Goal: Information Seeking & Learning: Understand process/instructions

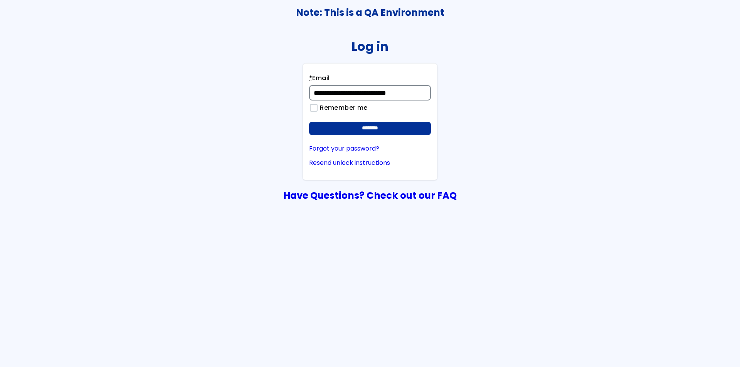
type input "**********"
click at [309, 122] on input "********" at bounding box center [370, 129] width 122 height 14
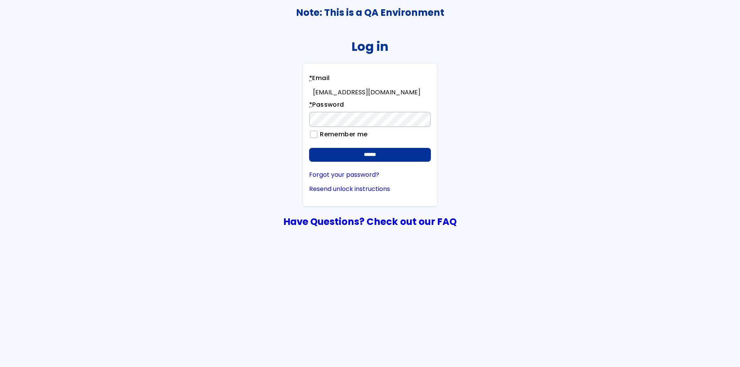
click at [309, 148] on input "******" at bounding box center [370, 155] width 122 height 14
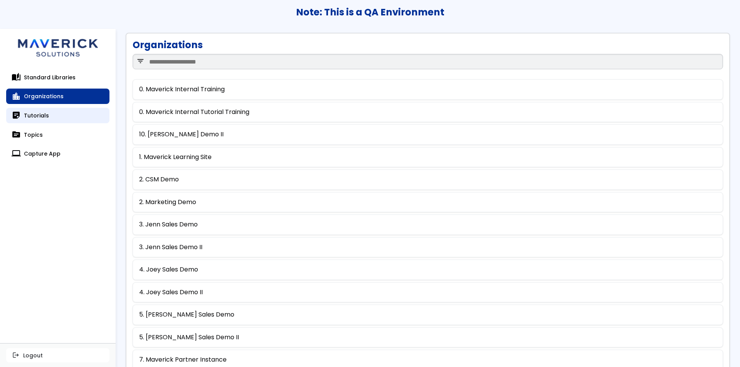
click at [83, 116] on link "sticky_note_2 Tutorials" at bounding box center [57, 115] width 103 height 15
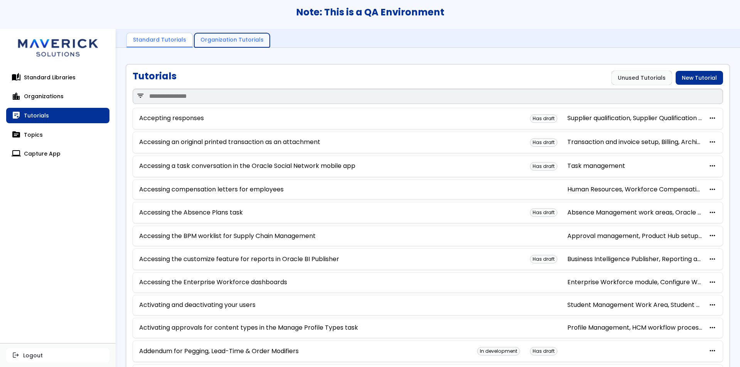
click at [240, 42] on link "Organization Tutorials" at bounding box center [232, 40] width 76 height 15
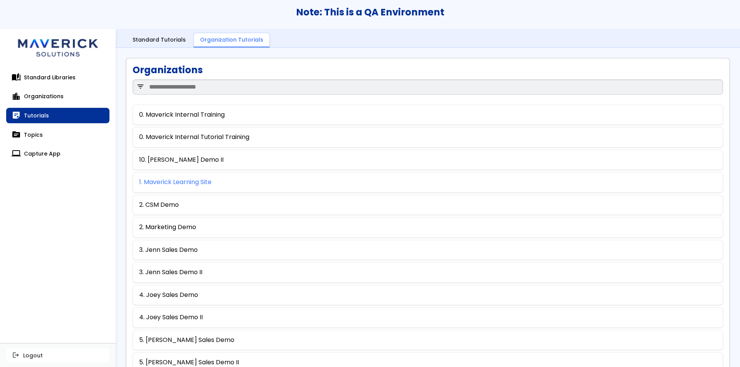
click at [186, 181] on link "1. Maverick Learning Site" at bounding box center [175, 182] width 72 height 7
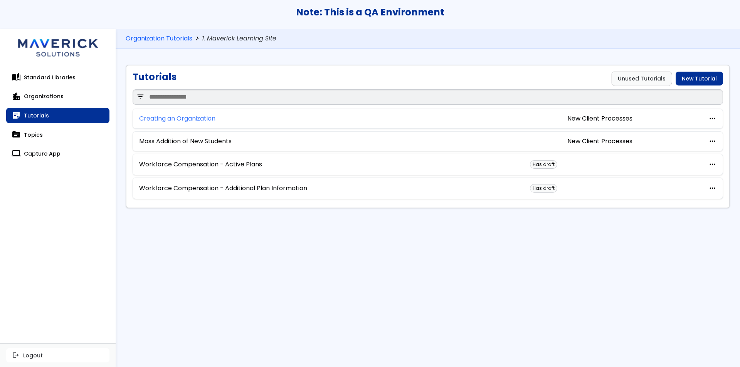
click at [205, 121] on link "Creating an Organization" at bounding box center [177, 118] width 76 height 7
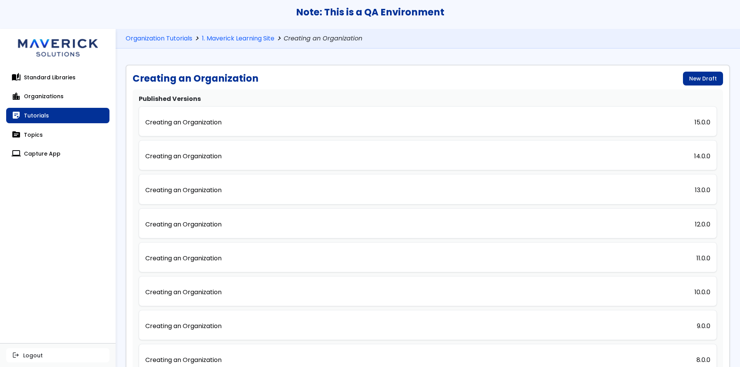
click at [205, 121] on p "Creating an Organization" at bounding box center [183, 122] width 76 height 7
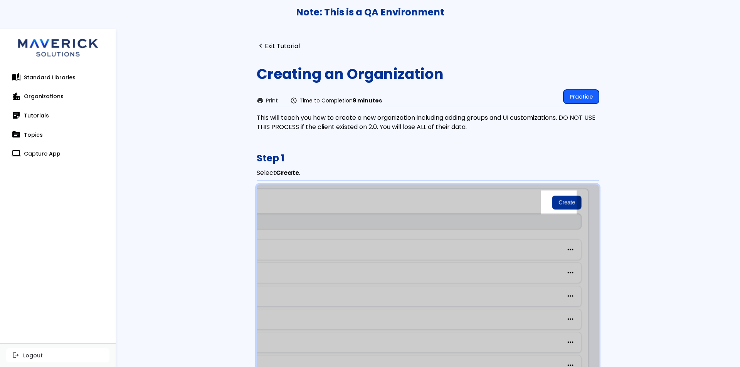
click at [589, 94] on link "Practice" at bounding box center [580, 97] width 35 height 14
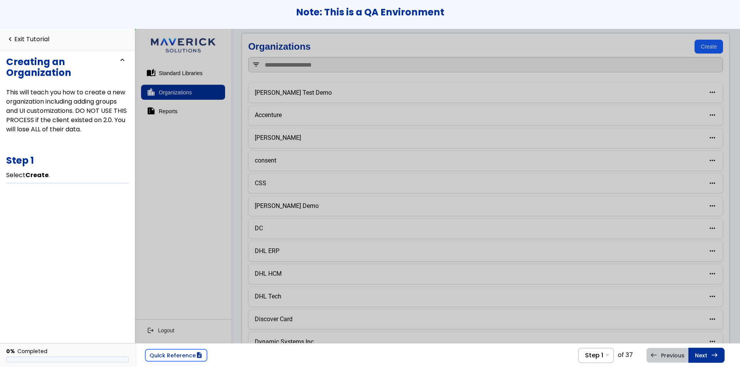
click at [699, 45] on link "Create" at bounding box center [708, 46] width 29 height 14
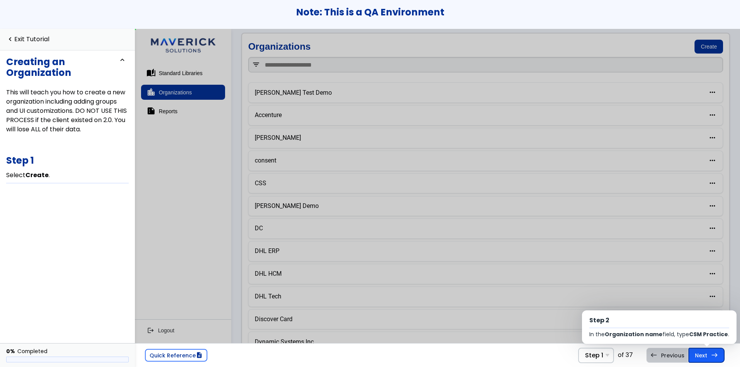
click at [711, 359] on link "Next east Step 2 In the Organization name field, type CSM Practice ." at bounding box center [706, 355] width 36 height 15
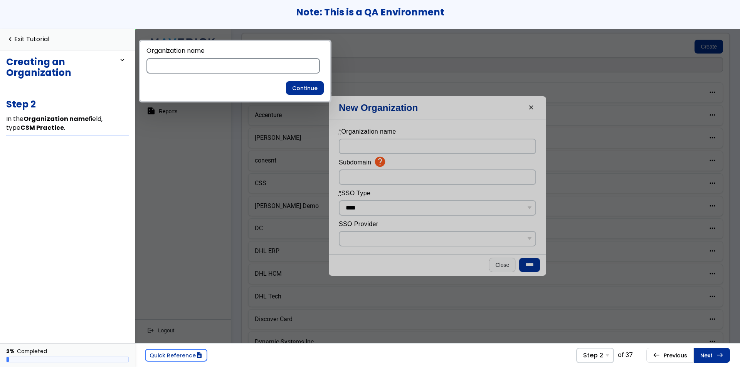
click at [236, 68] on input at bounding box center [232, 65] width 173 height 15
type input "**********"
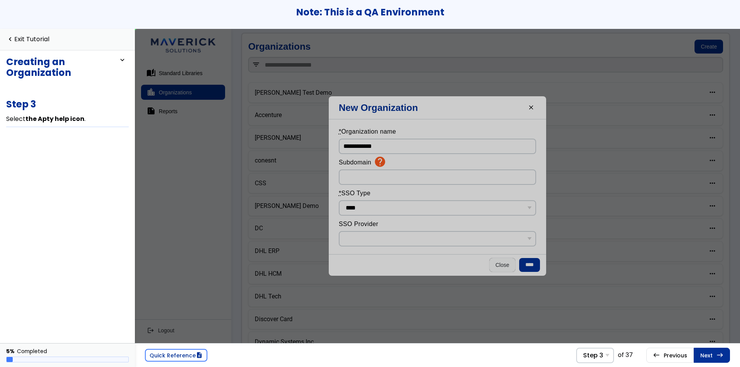
click at [378, 161] on icon at bounding box center [380, 161] width 10 height 10
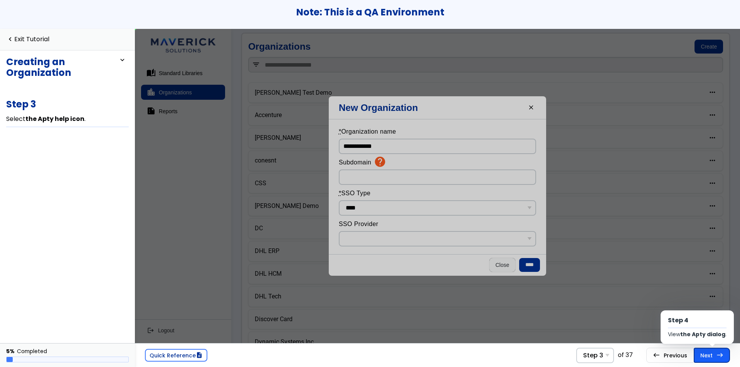
click at [699, 354] on link "Next east Step 4 View the Apty dialog ." at bounding box center [712, 355] width 36 height 15
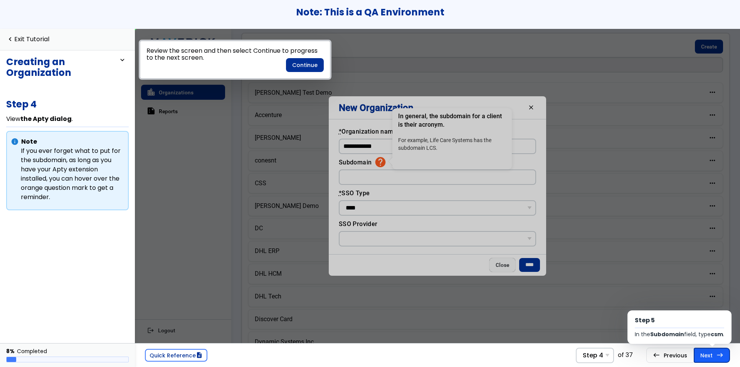
click at [695, 354] on link "Next east Step 5 In the Subdomain field, type csm ." at bounding box center [712, 355] width 36 height 15
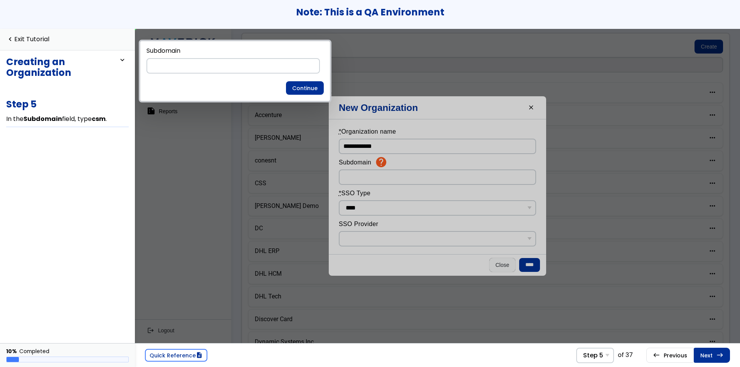
click at [695, 354] on link "Next east Step 6 In the SSO Type drop-down list, select None ." at bounding box center [712, 355] width 36 height 15
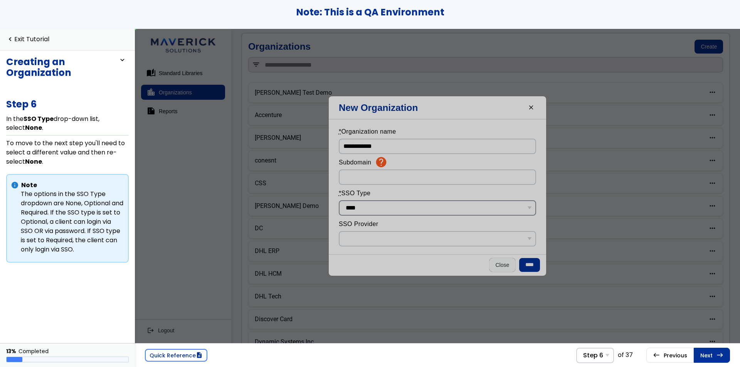
click at [443, 205] on select "**** ******** ********" at bounding box center [437, 207] width 197 height 15
click at [606, 354] on div "Step 6 Step 1 Select Create . Step 2 In the Organization name field, type CSM P…" at bounding box center [595, 355] width 38 height 15
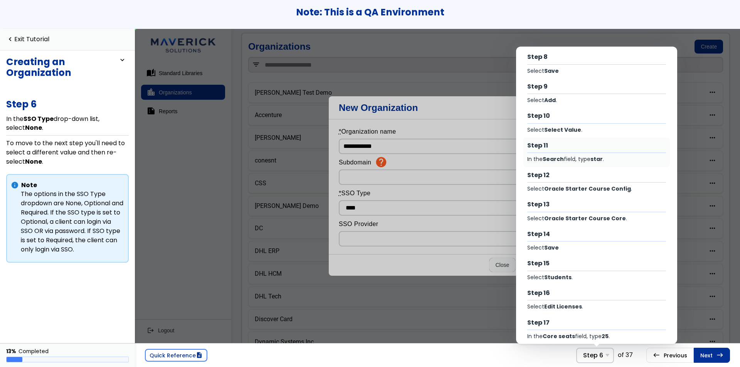
scroll to position [215, 0]
click at [578, 301] on div "Step 16 Select Edit Licenses ." at bounding box center [596, 300] width 146 height 30
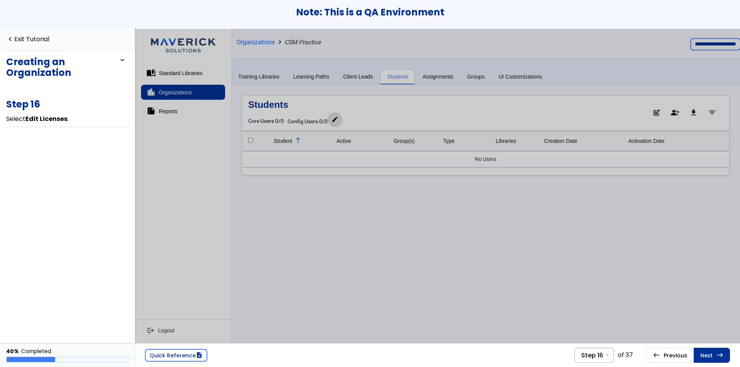
click at [338, 119] on span "edit" at bounding box center [334, 119] width 7 height 4
click at [37, 38] on link "navigate_before Exit Tutorial" at bounding box center [27, 39] width 43 height 7
drag, startPoint x: 222, startPoint y: 2, endPoint x: 115, endPoint y: 169, distance: 198.7
click at [115, 169] on div "Creating an Organization expand_less expand_more This will teach you how to cre…" at bounding box center [67, 196] width 135 height 293
click at [670, 351] on link "west Previous Step 15 Select Students ." at bounding box center [669, 355] width 47 height 15
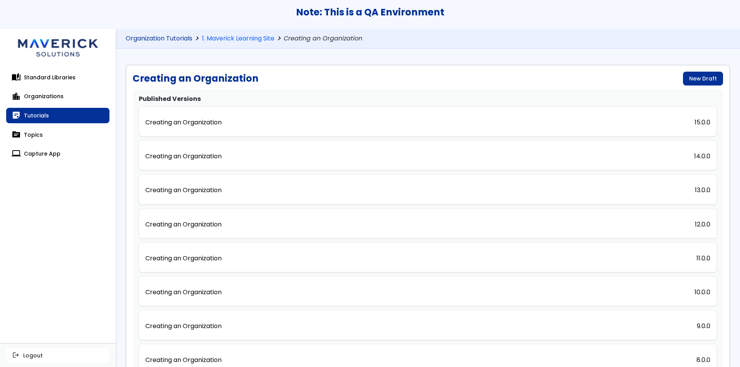
click at [175, 39] on link "Organization Tutorials" at bounding box center [159, 38] width 67 height 7
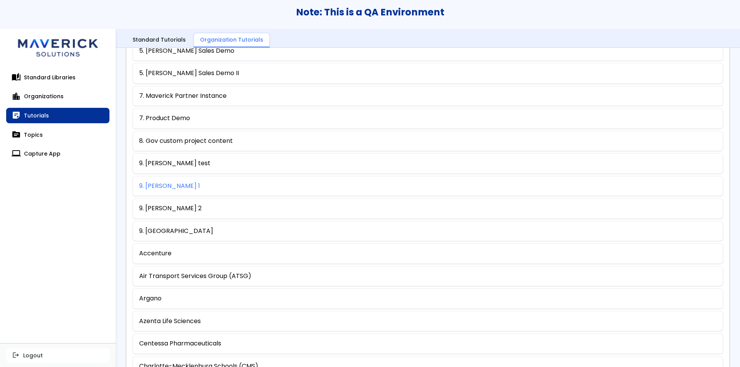
scroll to position [289, 0]
click at [201, 142] on link "8. Gov custom project content" at bounding box center [186, 141] width 94 height 7
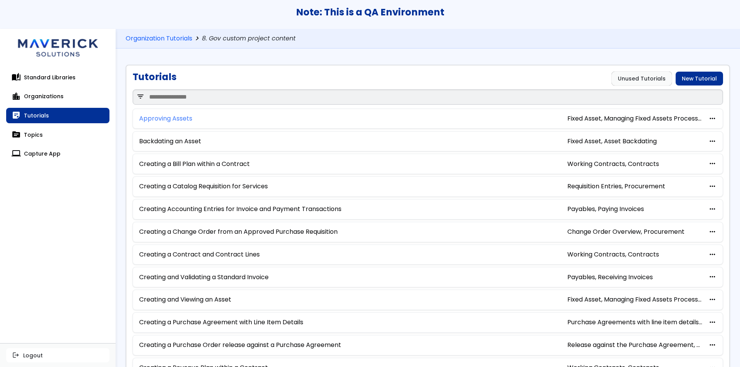
click at [175, 120] on link "Approving Assets" at bounding box center [165, 118] width 53 height 7
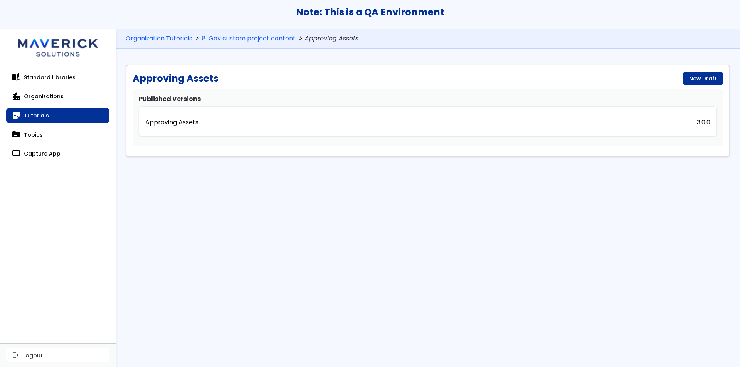
click at [175, 120] on p "Approving Assets" at bounding box center [171, 122] width 53 height 7
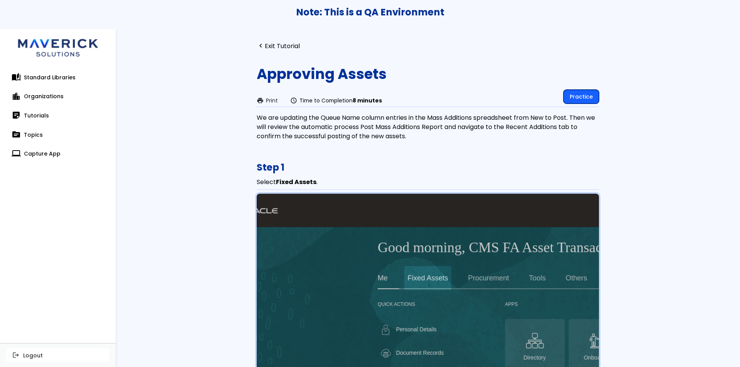
click at [574, 93] on link "Practice" at bounding box center [580, 97] width 35 height 14
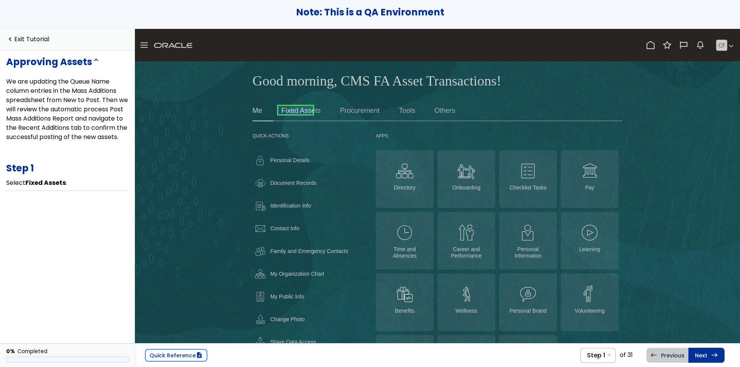
click at [296, 110] on link at bounding box center [295, 109] width 35 height 15
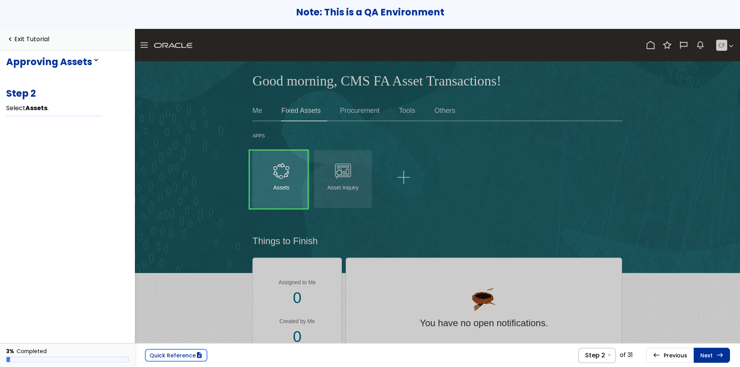
scroll to position [9, 0]
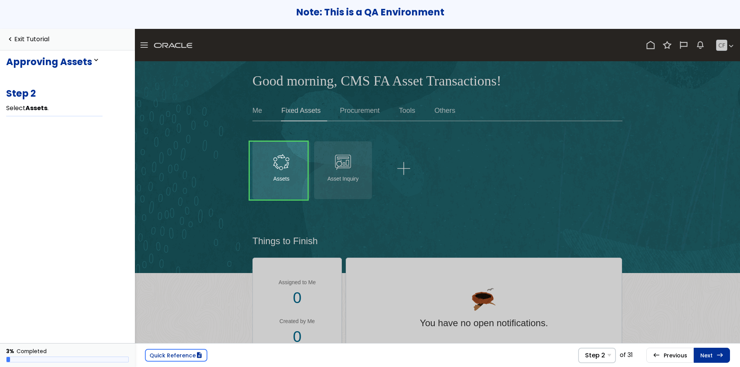
click at [290, 187] on link at bounding box center [279, 171] width 58 height 58
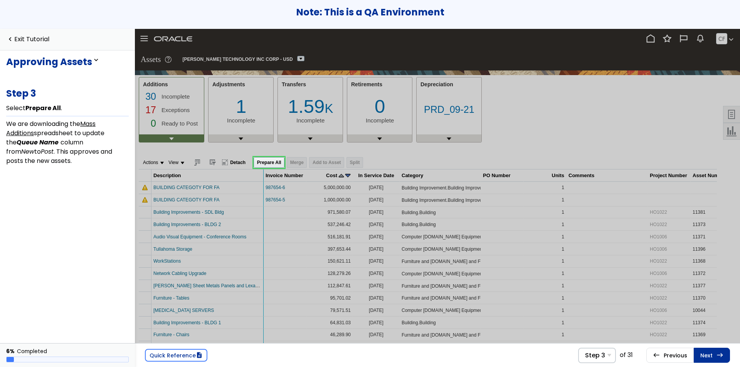
click at [277, 165] on link at bounding box center [269, 162] width 31 height 15
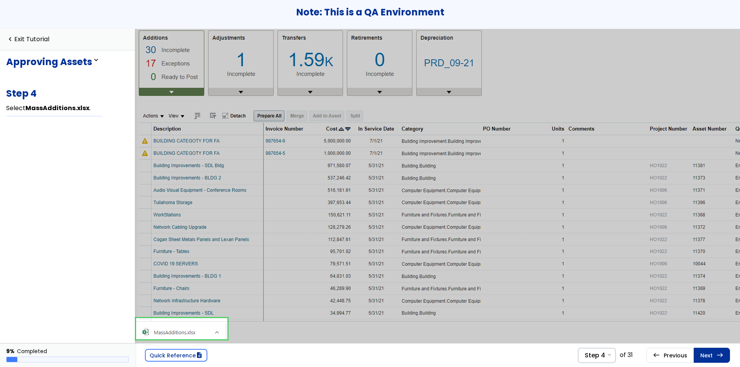
scroll to position [52, 0]
click at [197, 322] on link at bounding box center [181, 326] width 91 height 21
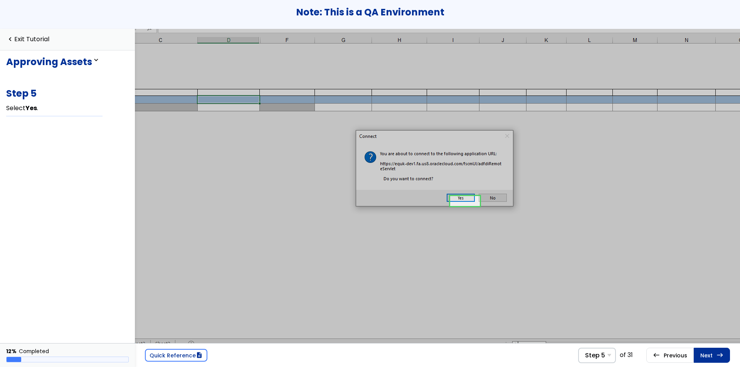
scroll to position [66, 82]
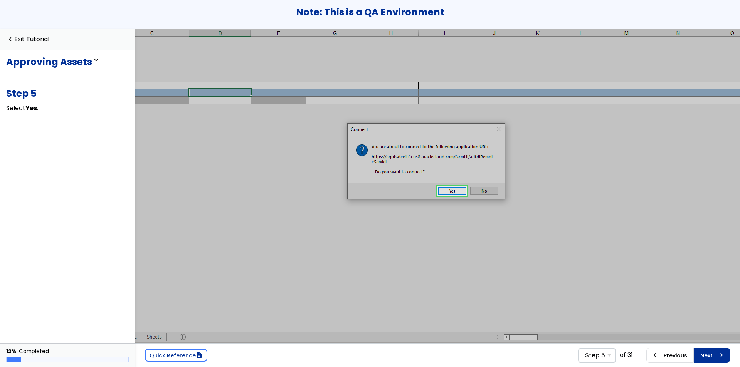
click at [441, 191] on link at bounding box center [452, 190] width 30 height 15
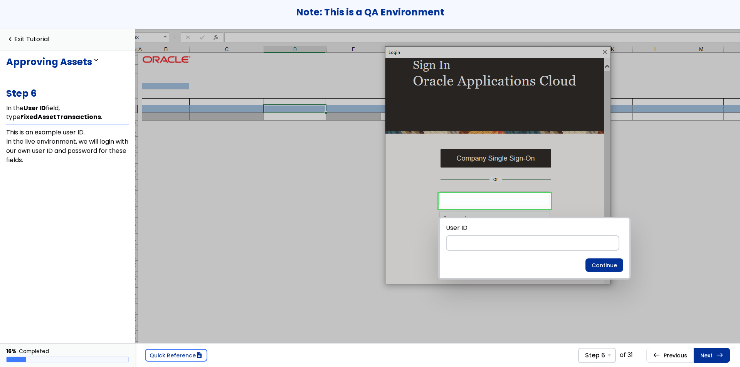
scroll to position [54, 8]
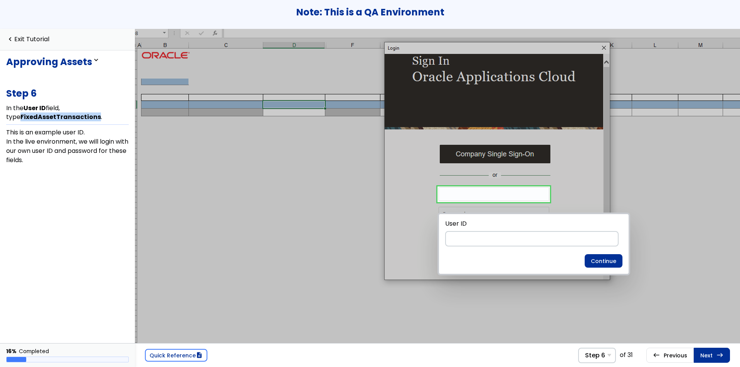
drag, startPoint x: 82, startPoint y: 116, endPoint x: 3, endPoint y: 114, distance: 79.4
click at [3, 114] on div "Approving Assets expand_less expand_more We are updating the Queue Name column …" at bounding box center [67, 196] width 135 height 293
copy b "FixedAssetTransactions"
click at [535, 246] on input at bounding box center [531, 238] width 173 height 15
paste input "**********"
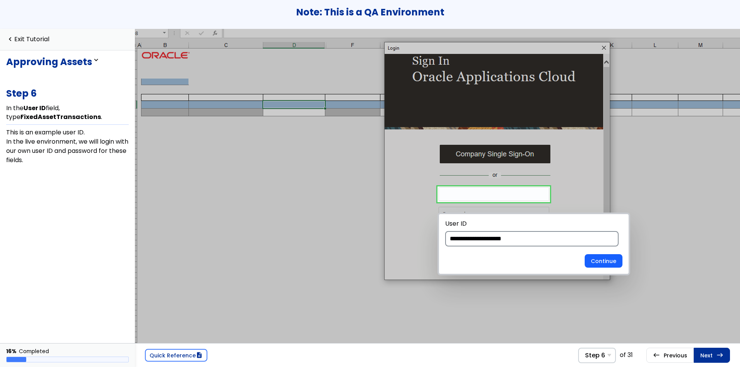
type input "**********"
click at [602, 266] on button "Continue" at bounding box center [604, 261] width 38 height 14
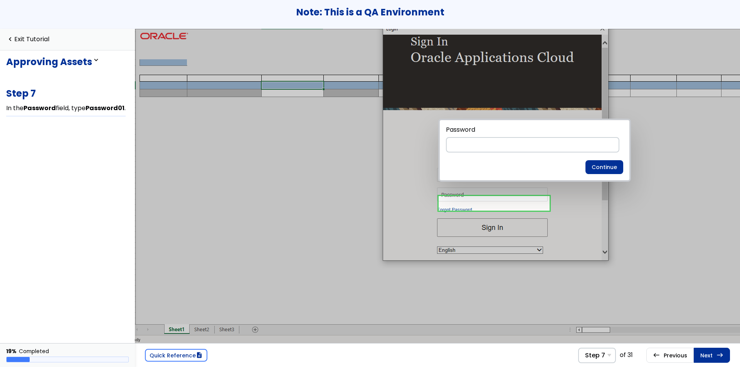
scroll to position [74, 9]
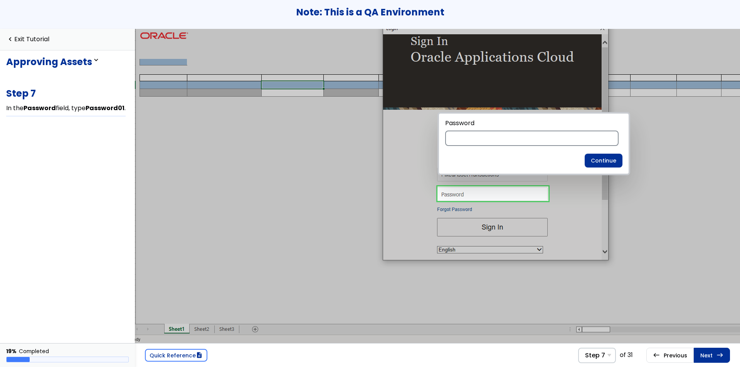
click at [496, 134] on input at bounding box center [531, 138] width 173 height 15
type input "**********"
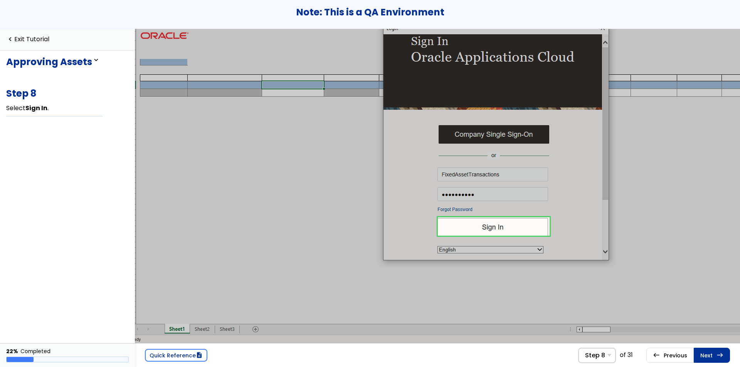
scroll to position [79, 9]
click at [514, 220] on link at bounding box center [493, 221] width 112 height 18
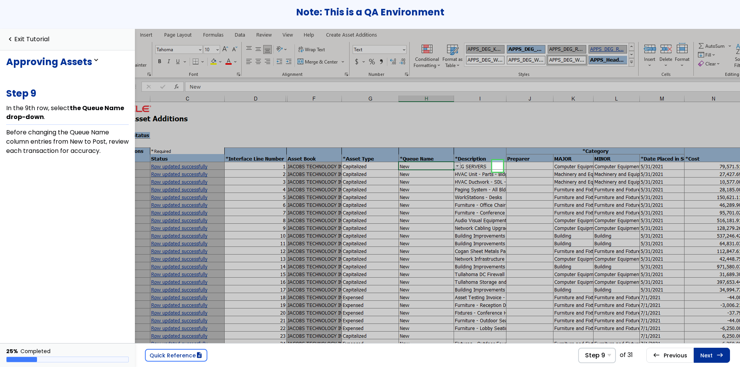
scroll to position [0, 61]
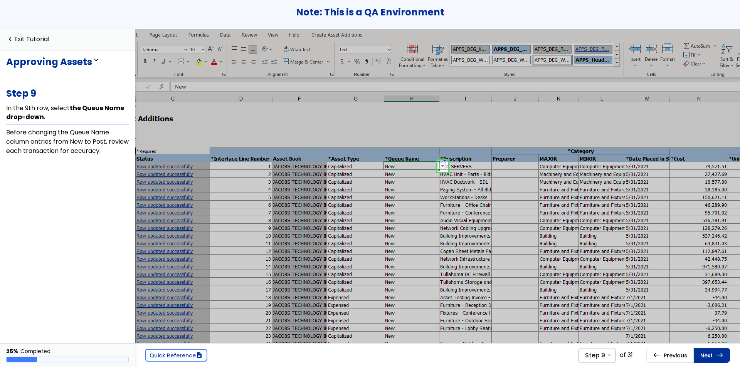
click at [443, 167] on link at bounding box center [442, 165] width 15 height 15
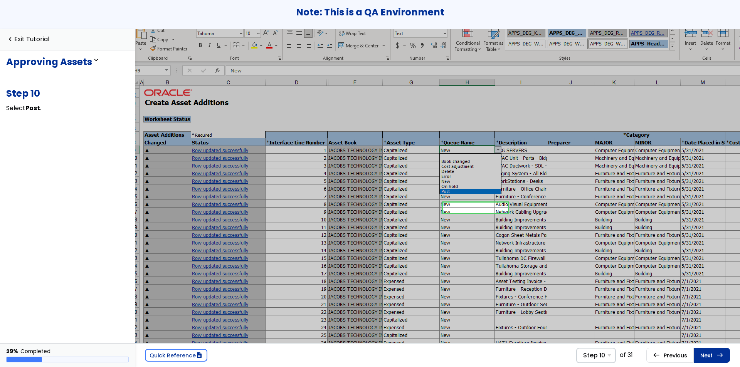
scroll to position [17, 5]
click at [462, 190] on link at bounding box center [469, 190] width 65 height 15
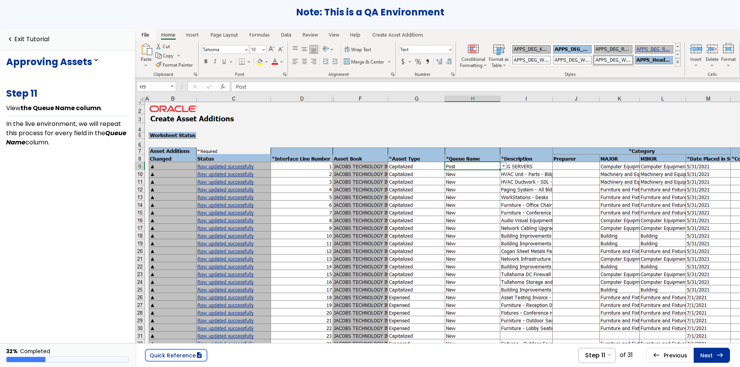
scroll to position [0, 6]
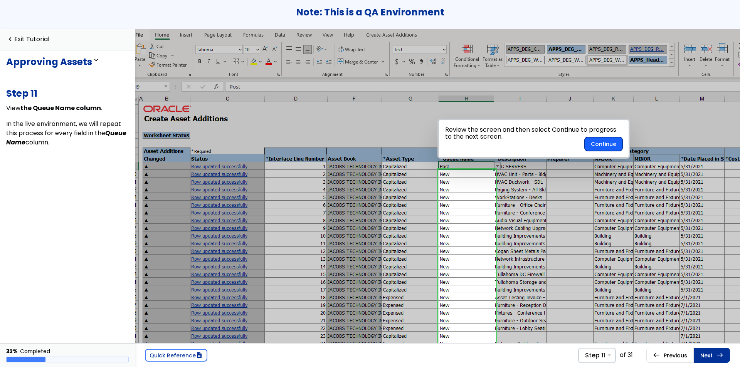
click at [593, 142] on button "Continue" at bounding box center [604, 144] width 38 height 14
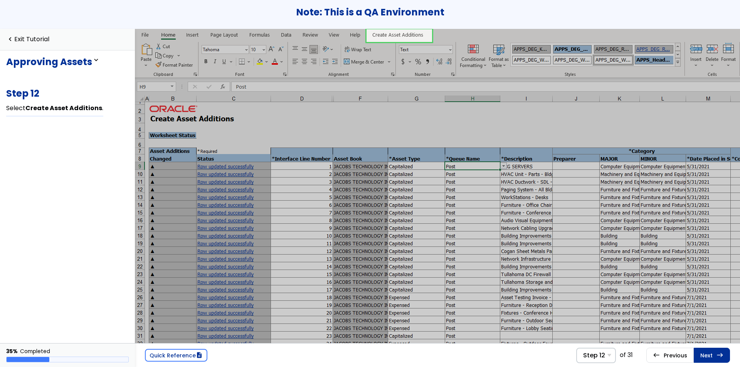
click at [415, 37] on link at bounding box center [399, 35] width 66 height 15
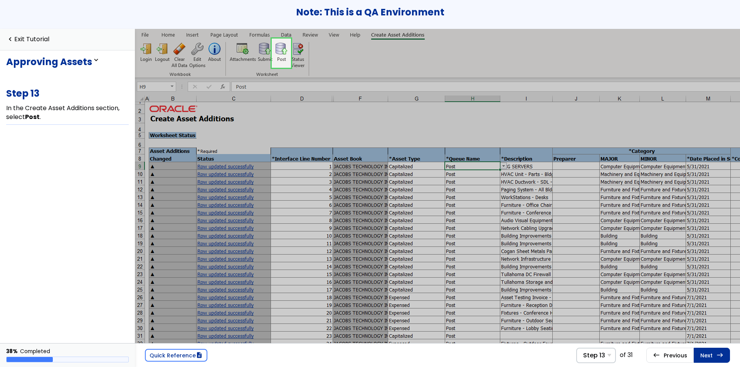
click at [282, 58] on link at bounding box center [281, 53] width 19 height 29
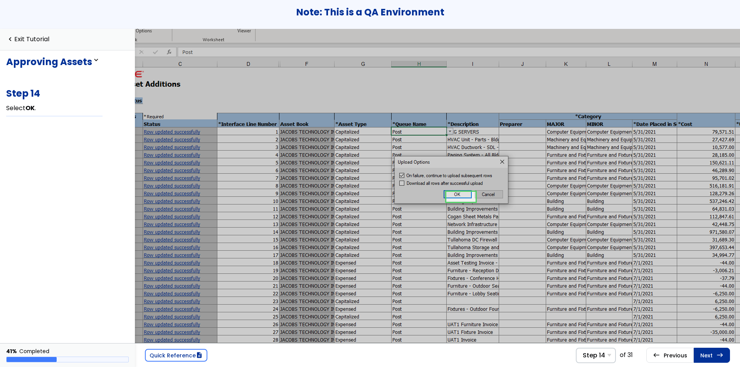
scroll to position [38, 59]
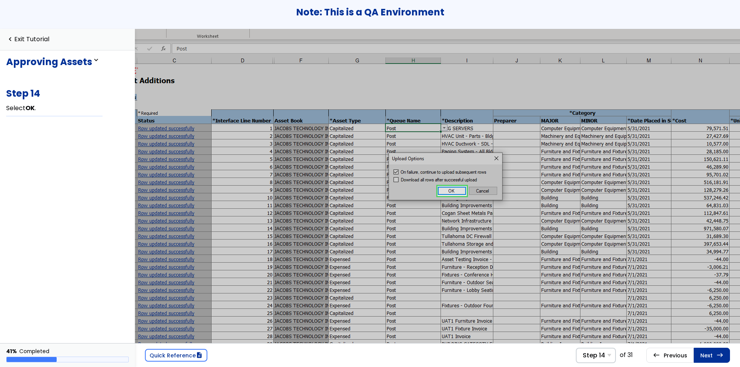
click at [446, 192] on link at bounding box center [451, 190] width 29 height 15
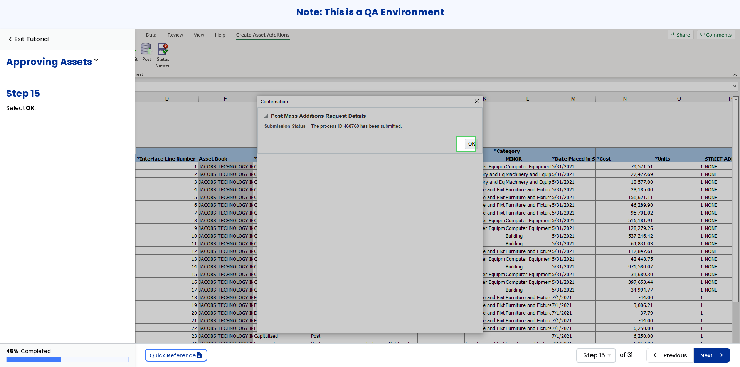
scroll to position [0, 141]
click at [468, 146] on link at bounding box center [466, 143] width 18 height 15
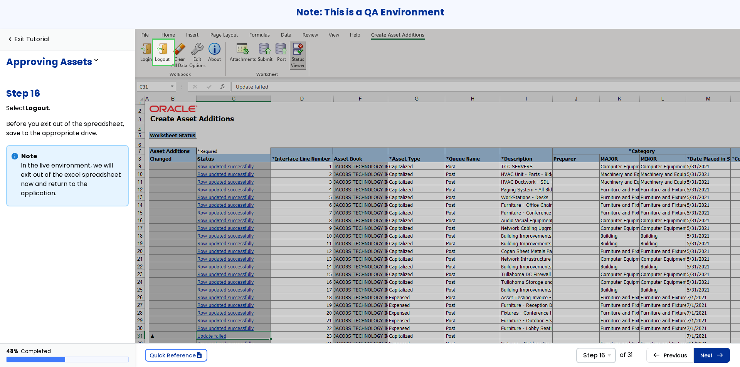
click at [162, 55] on link at bounding box center [163, 52] width 21 height 25
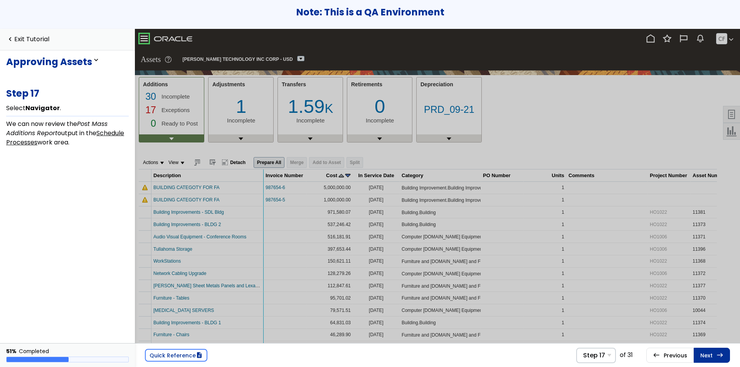
click at [146, 40] on link at bounding box center [143, 38] width 15 height 15
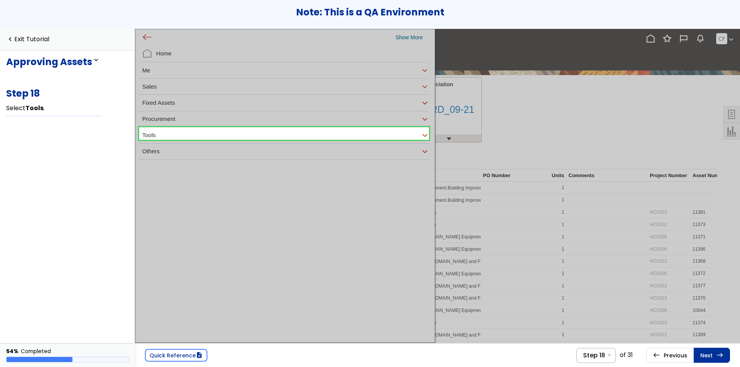
click at [220, 134] on link at bounding box center [284, 133] width 290 height 15
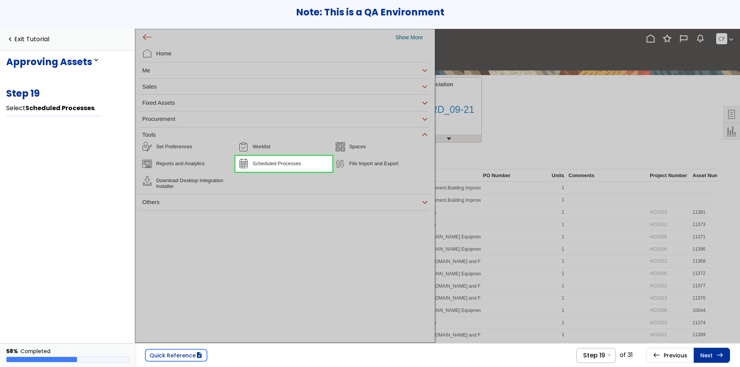
click at [266, 162] on link at bounding box center [283, 164] width 96 height 16
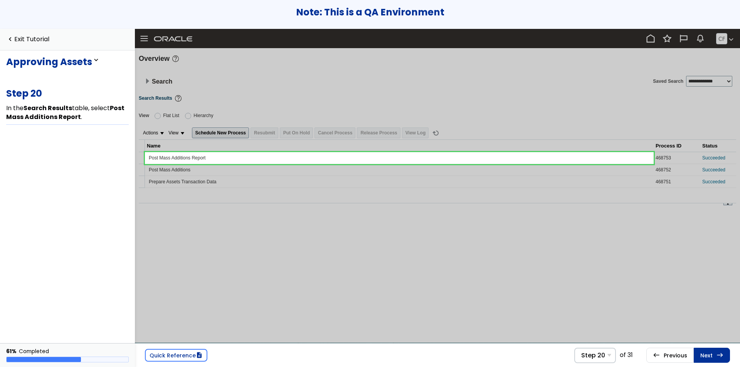
click at [265, 159] on link at bounding box center [399, 157] width 509 height 15
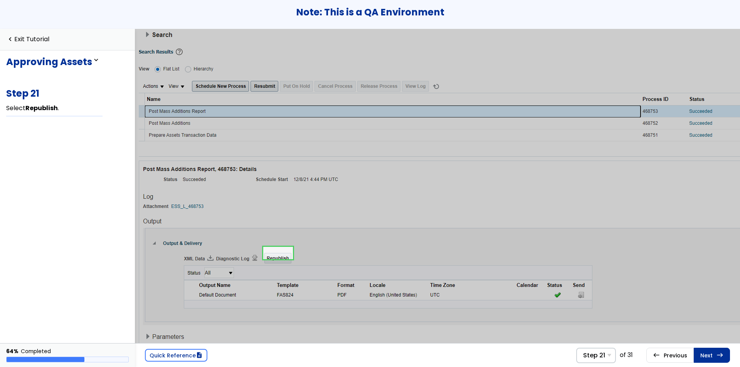
scroll to position [52, 0]
click at [284, 252] on link at bounding box center [278, 252] width 30 height 15
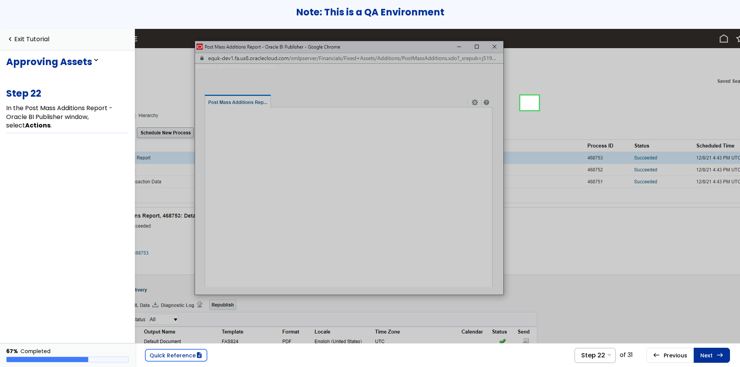
scroll to position [0, 83]
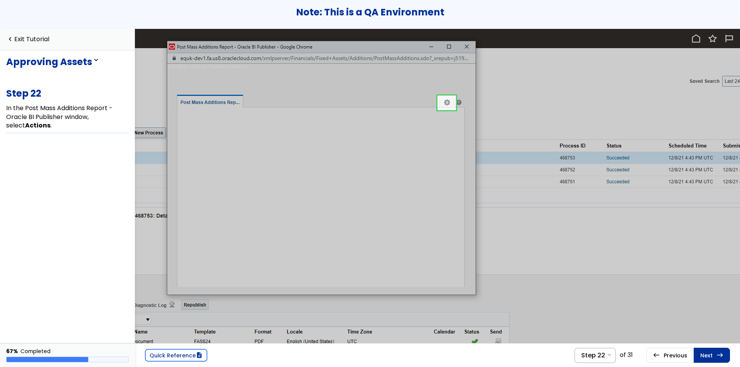
click at [448, 102] on link at bounding box center [446, 102] width 18 height 15
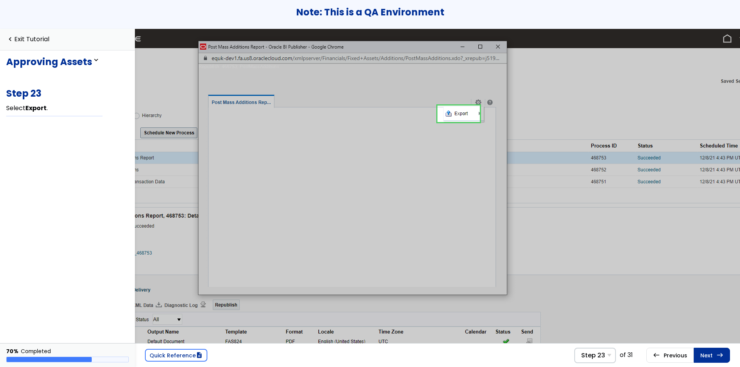
scroll to position [0, 57]
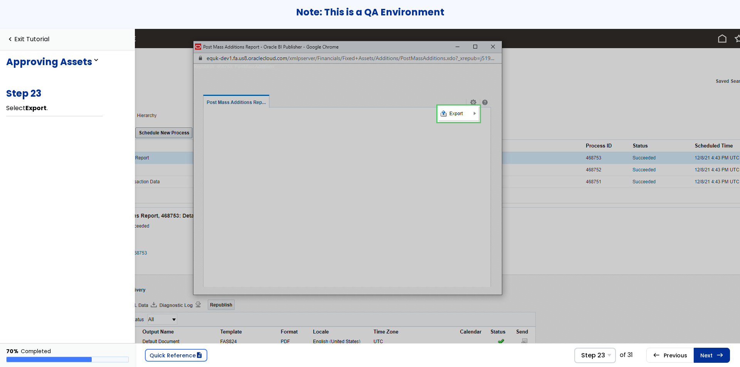
click at [445, 114] on link at bounding box center [458, 114] width 42 height 17
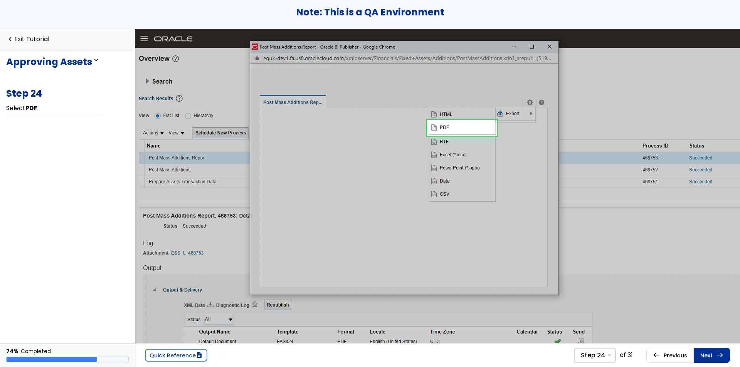
click at [463, 129] on link at bounding box center [462, 128] width 70 height 16
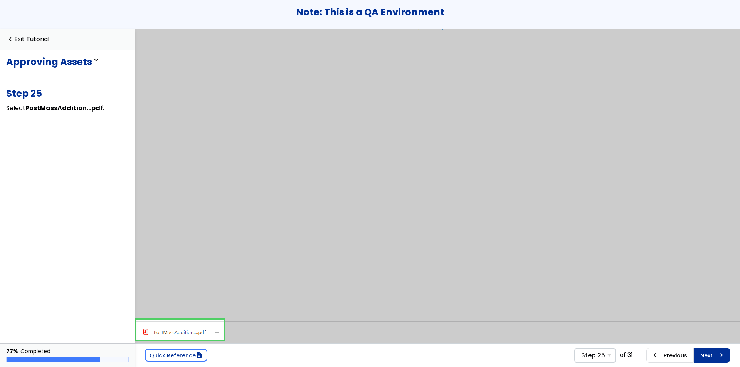
scroll to position [52, 0]
click at [211, 321] on link at bounding box center [180, 326] width 89 height 20
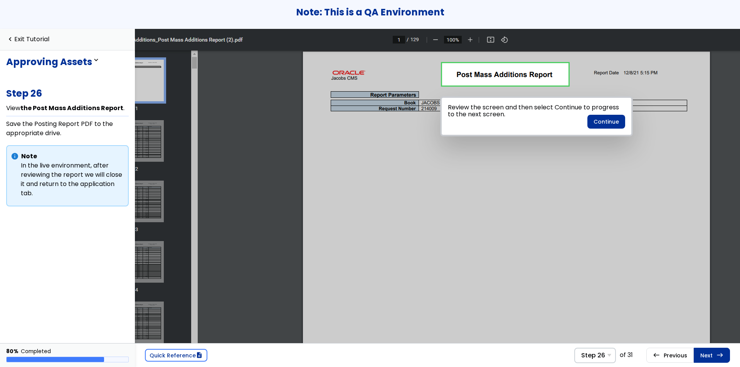
scroll to position [0, 55]
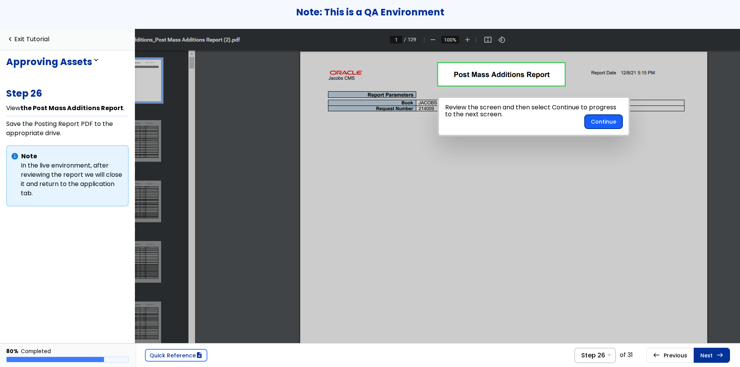
click at [612, 123] on button "Continue" at bounding box center [604, 122] width 38 height 14
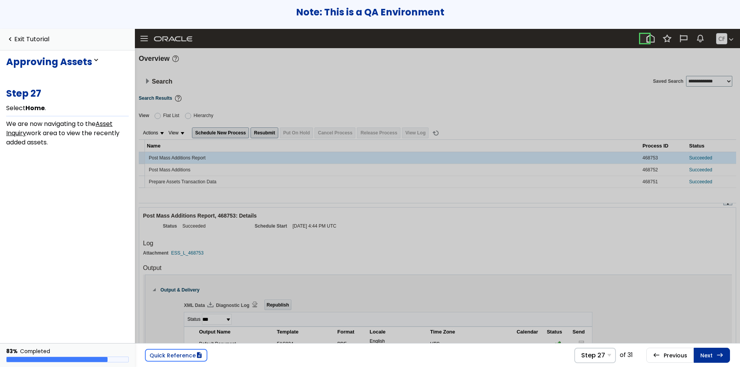
click at [645, 40] on link at bounding box center [644, 38] width 15 height 15
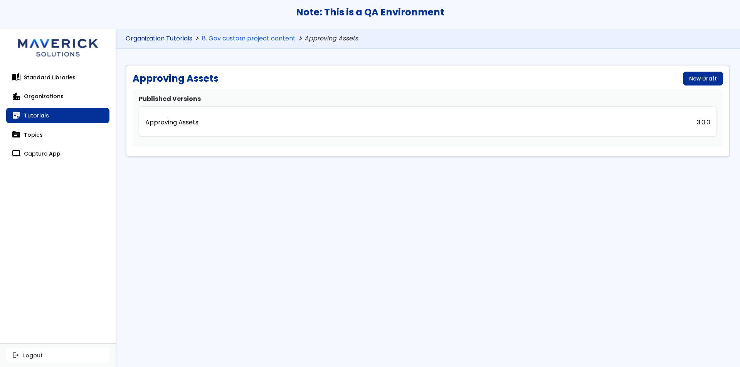
click at [182, 39] on link "Organization Tutorials" at bounding box center [159, 38] width 67 height 7
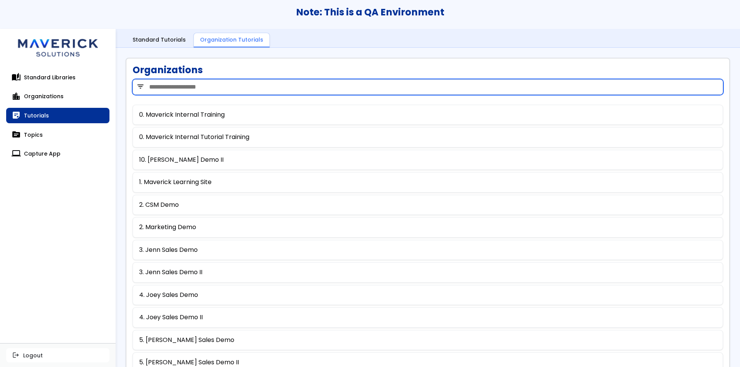
scroll to position [333, 0]
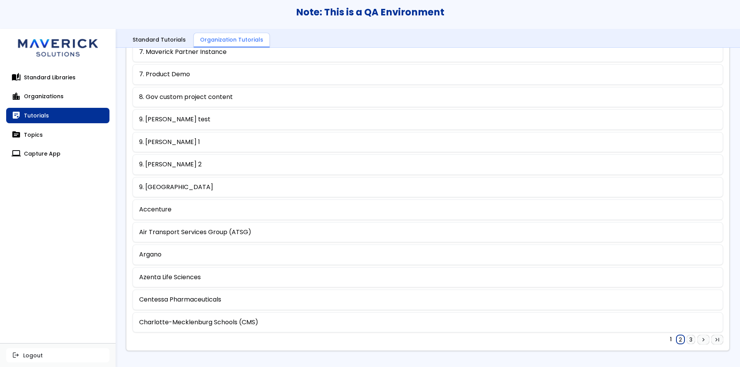
click at [676, 341] on link "2" at bounding box center [680, 339] width 8 height 9
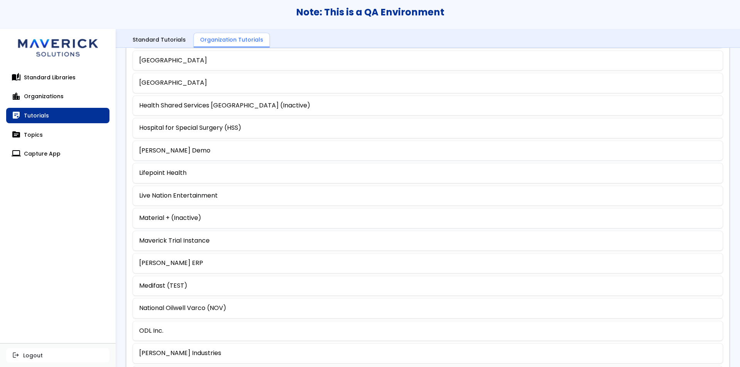
scroll to position [333, 0]
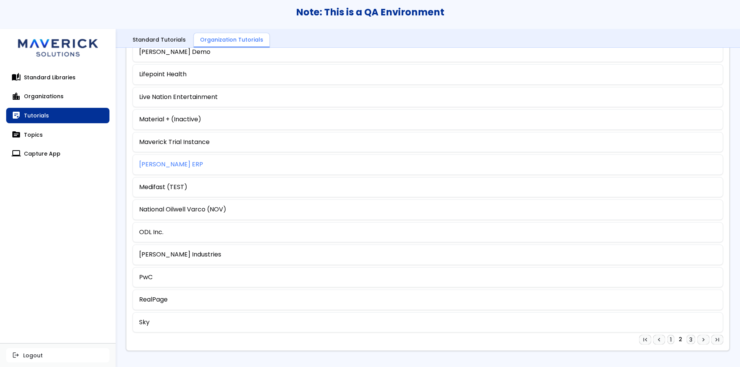
click at [167, 163] on link "[PERSON_NAME] ERP" at bounding box center [171, 164] width 64 height 7
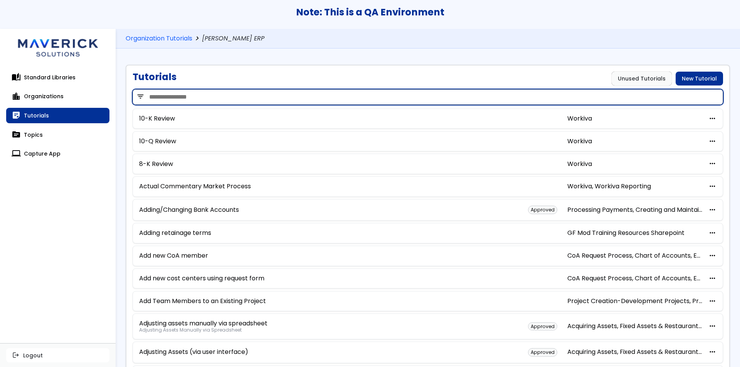
click at [335, 97] on input "search" at bounding box center [428, 96] width 590 height 15
type input "**********"
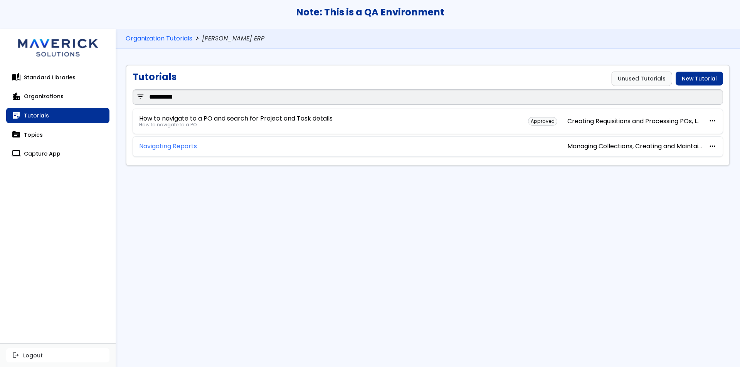
click at [188, 143] on link "Navigating Reports" at bounding box center [168, 146] width 58 height 7
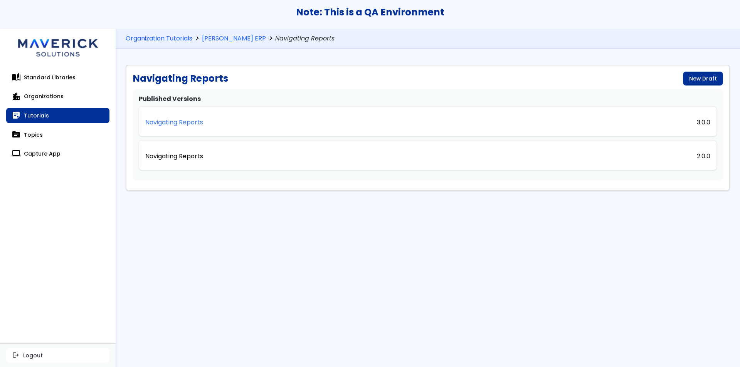
click at [178, 126] on p "Navigating Reports" at bounding box center [174, 122] width 58 height 7
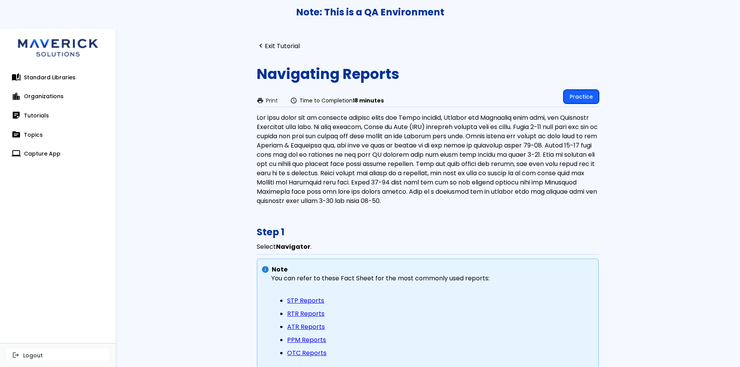
click at [578, 96] on link "Practice" at bounding box center [580, 97] width 35 height 14
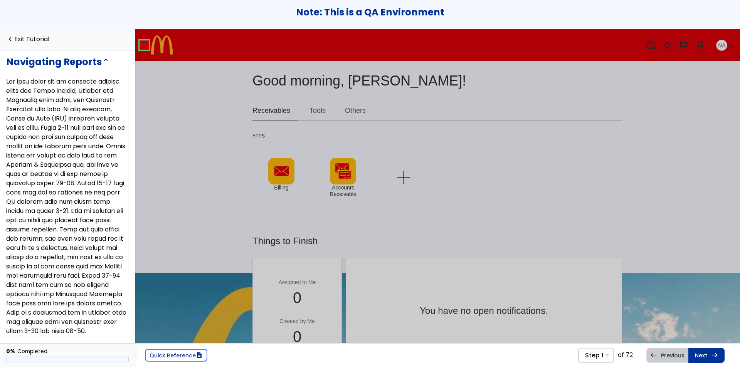
click at [144, 45] on link at bounding box center [143, 44] width 15 height 15
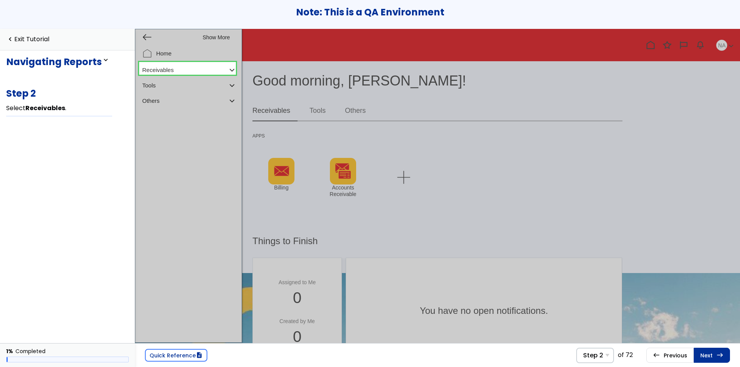
click at [192, 69] on link at bounding box center [187, 67] width 97 height 15
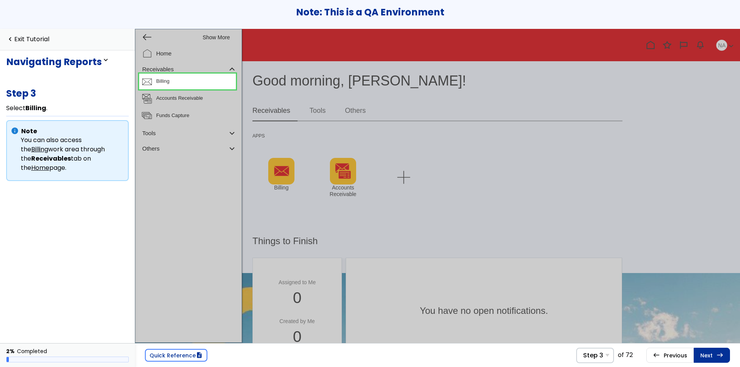
click at [199, 82] on link at bounding box center [187, 82] width 97 height 16
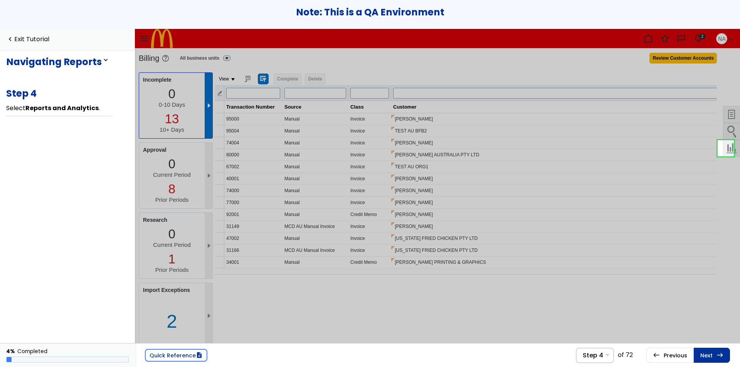
click at [728, 146] on link at bounding box center [725, 148] width 16 height 16
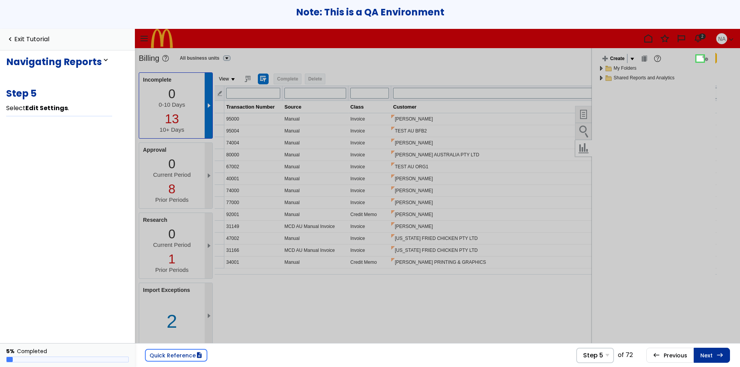
click at [698, 59] on link at bounding box center [699, 58] width 15 height 15
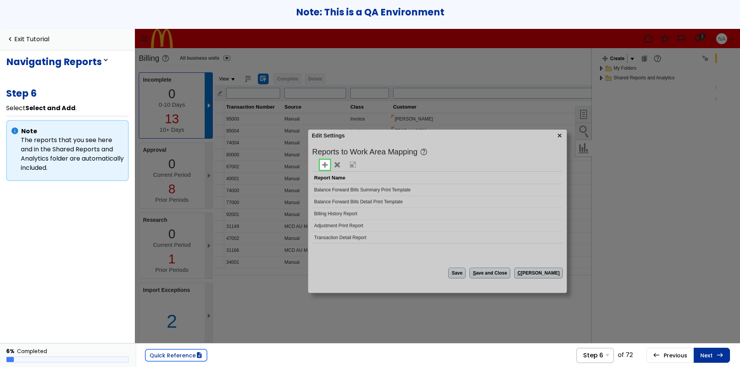
click at [323, 166] on link at bounding box center [324, 164] width 15 height 15
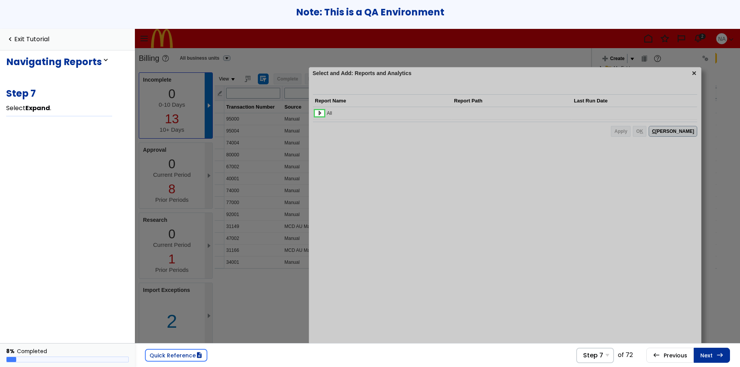
click at [321, 114] on link at bounding box center [319, 113] width 15 height 15
click at [327, 129] on link at bounding box center [328, 125] width 15 height 15
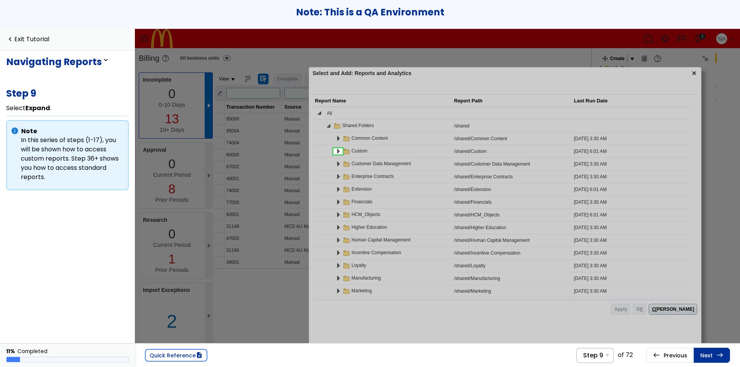
click at [338, 149] on link at bounding box center [337, 151] width 15 height 15
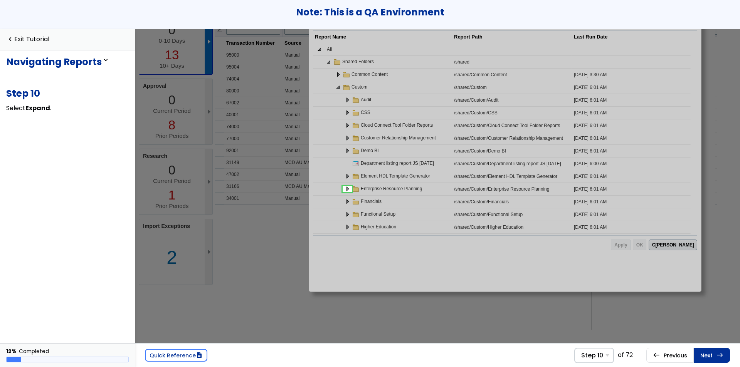
scroll to position [50, 0]
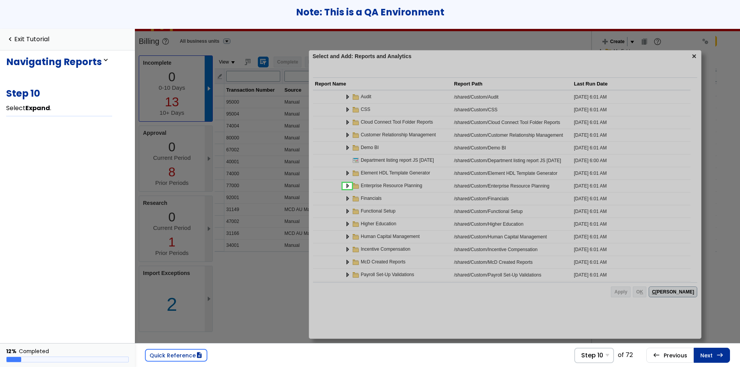
click at [346, 186] on link at bounding box center [346, 185] width 15 height 15
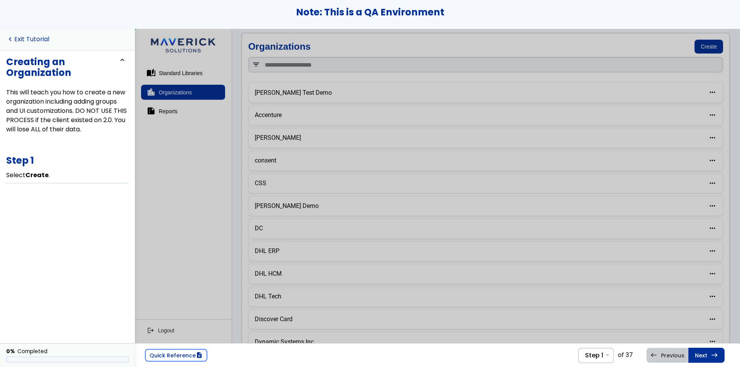
click at [41, 38] on link "navigate_before Exit Tutorial" at bounding box center [27, 39] width 43 height 7
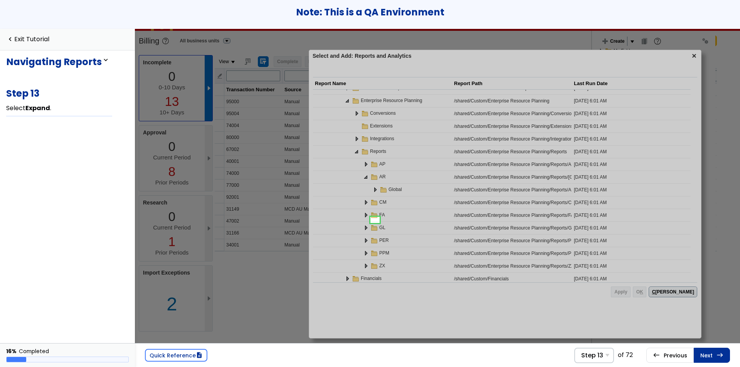
scroll to position [139, 0]
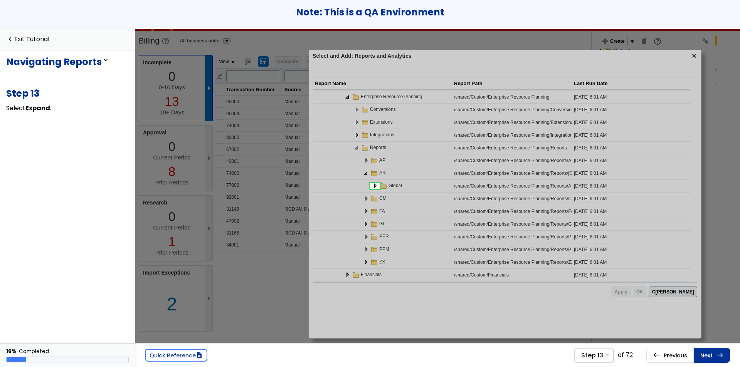
click at [375, 187] on link at bounding box center [374, 185] width 15 height 15
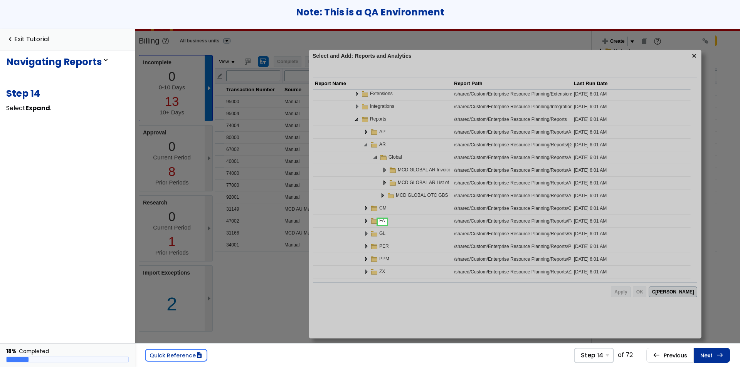
scroll to position [177, 0]
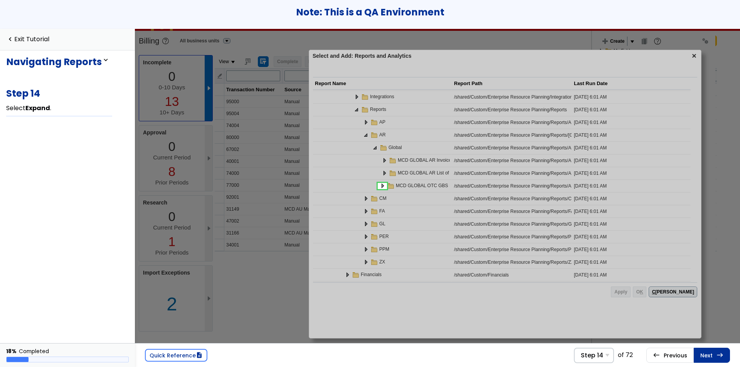
click at [379, 186] on link at bounding box center [382, 185] width 15 height 15
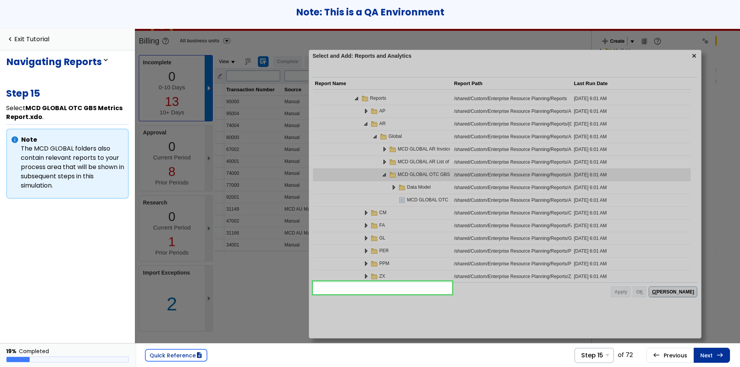
scroll to position [203, 0]
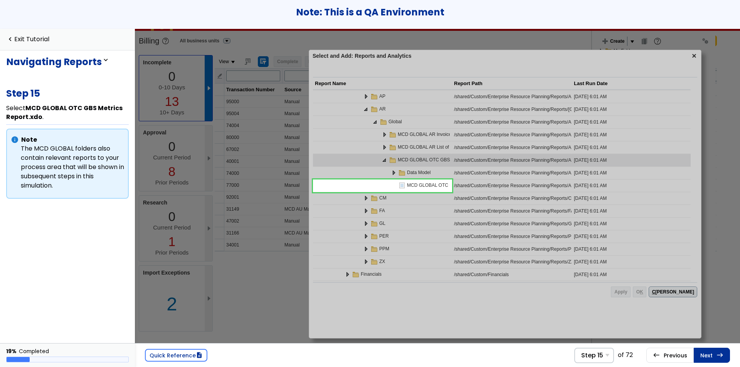
click at [376, 183] on link at bounding box center [382, 185] width 139 height 15
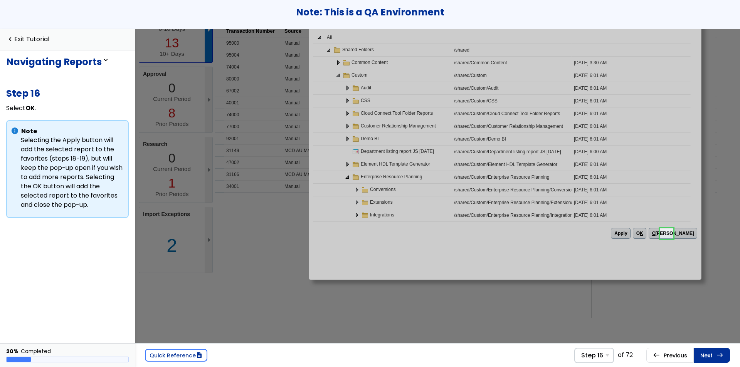
scroll to position [2, 0]
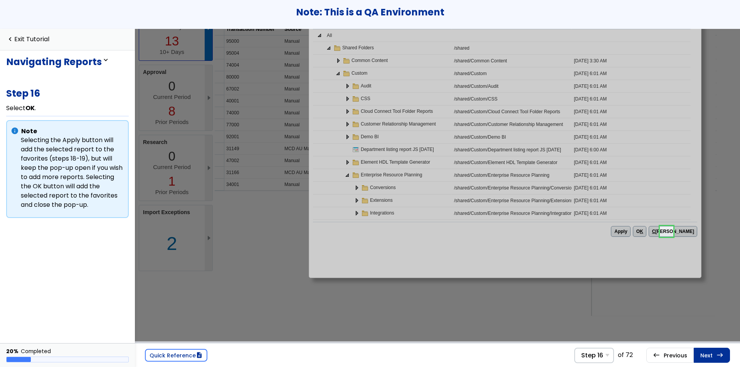
click at [665, 234] on link at bounding box center [666, 231] width 15 height 15
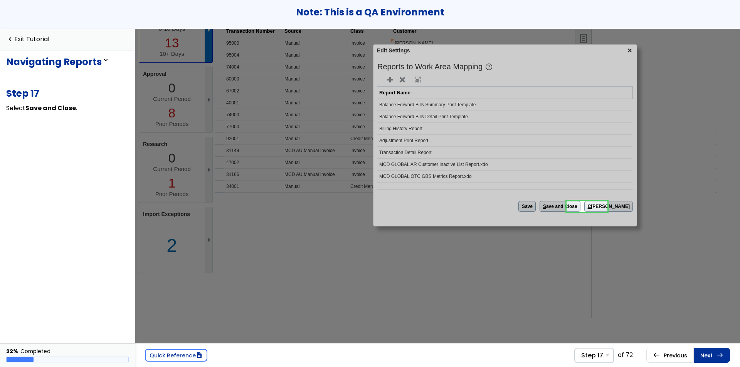
scroll to position [2, 0]
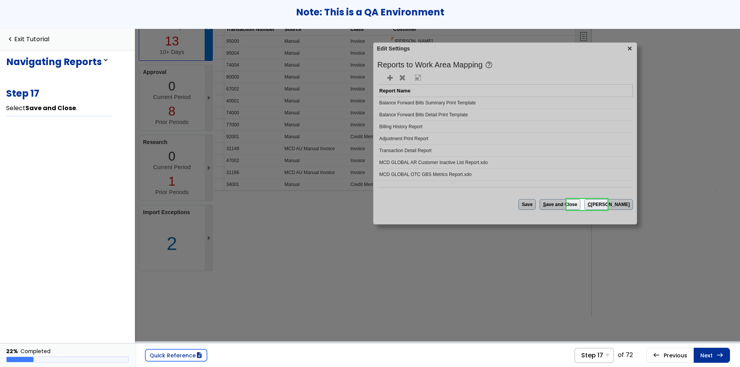
click at [585, 204] on link at bounding box center [586, 204] width 41 height 15
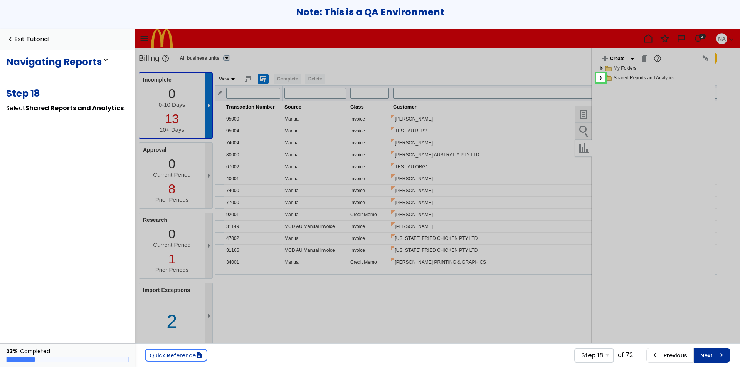
click at [598, 76] on link at bounding box center [600, 77] width 15 height 15
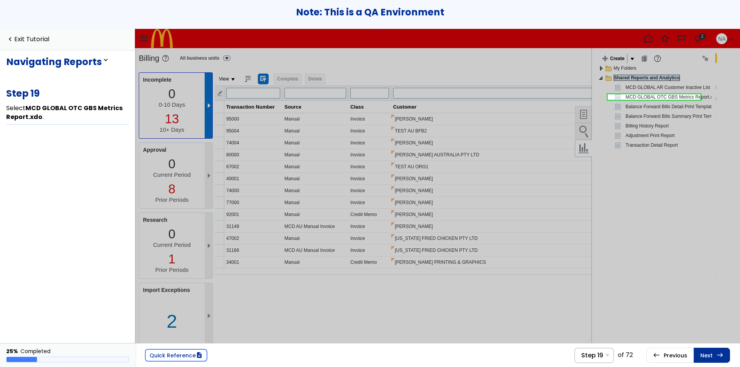
scroll to position [0, 18]
click at [634, 98] on link at bounding box center [654, 96] width 92 height 15
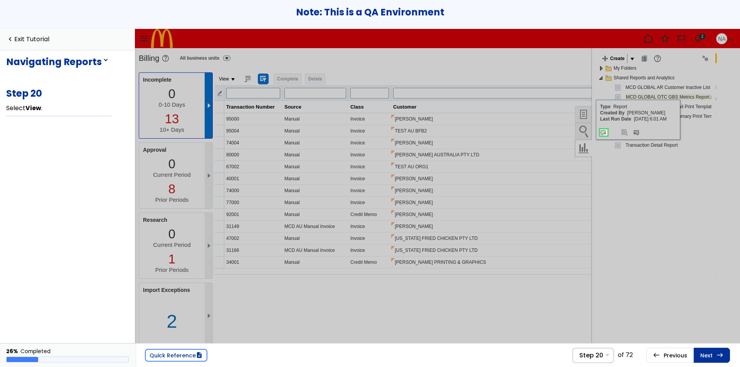
click at [602, 131] on link at bounding box center [603, 132] width 15 height 15
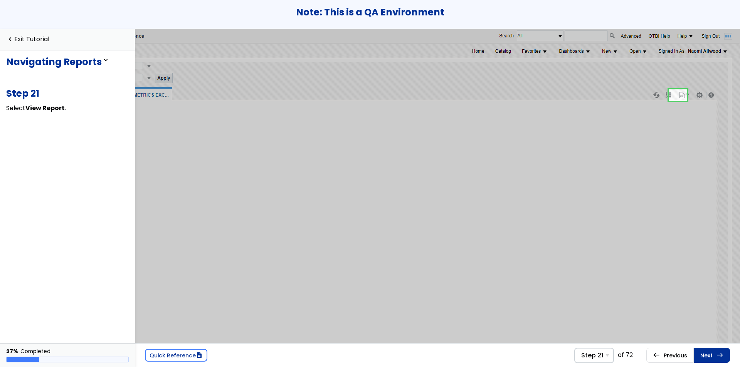
scroll to position [0, 141]
click at [679, 93] on link at bounding box center [678, 94] width 18 height 15
click at [643, 106] on link at bounding box center [661, 106] width 48 height 15
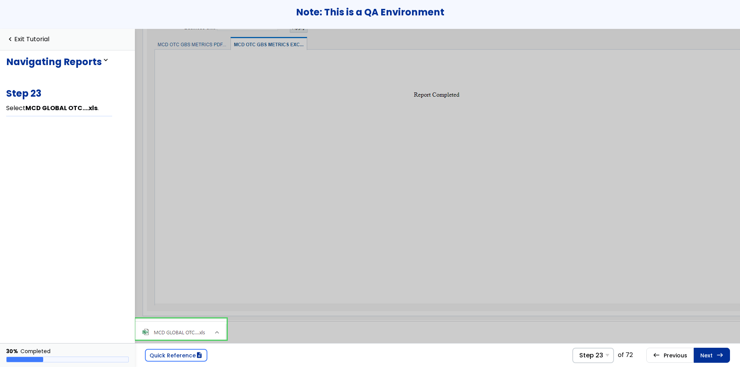
scroll to position [96, 0]
click at [155, 322] on link at bounding box center [180, 326] width 91 height 21
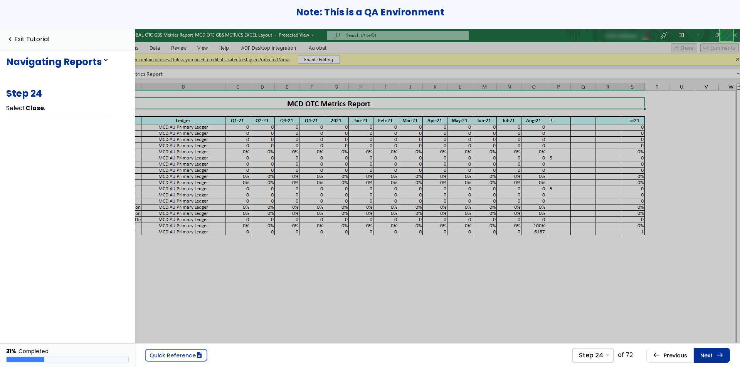
scroll to position [0, 141]
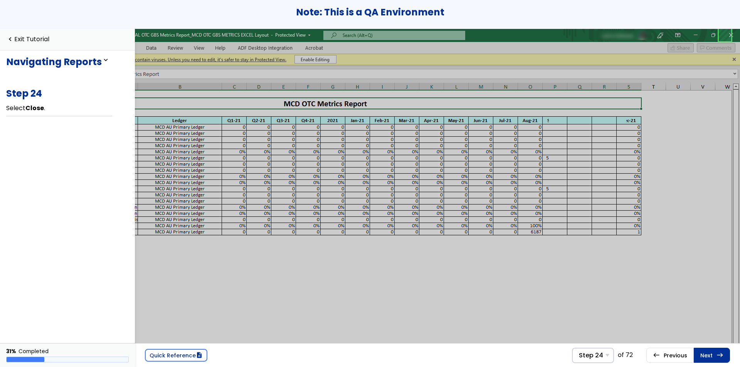
click at [727, 35] on link at bounding box center [724, 34] width 15 height 15
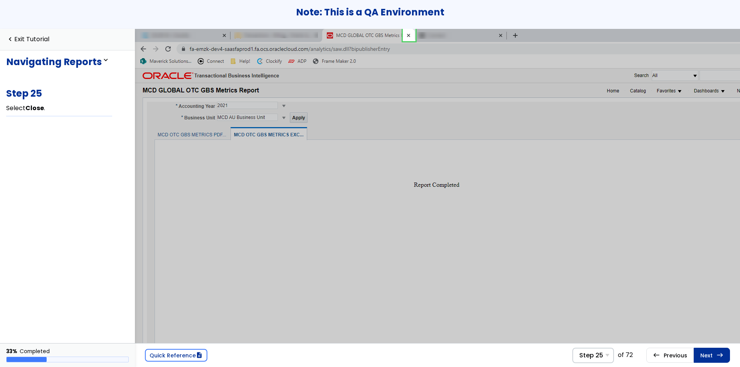
click at [408, 36] on link at bounding box center [408, 34] width 15 height 15
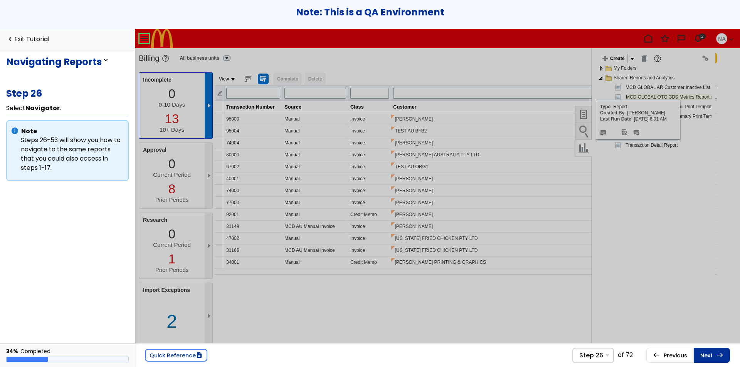
click at [147, 37] on link at bounding box center [143, 38] width 15 height 15
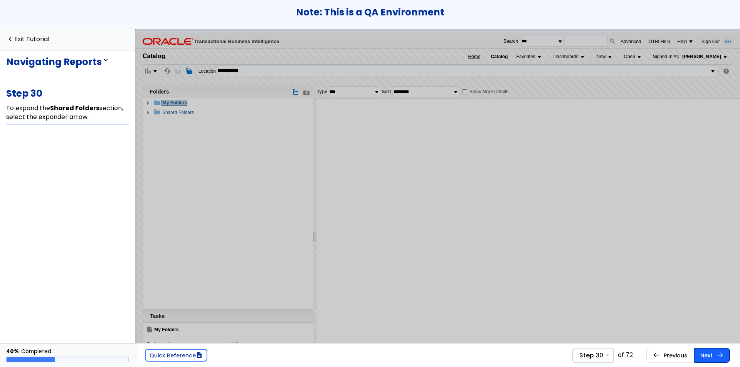
click at [721, 352] on span "east" at bounding box center [719, 355] width 7 height 6
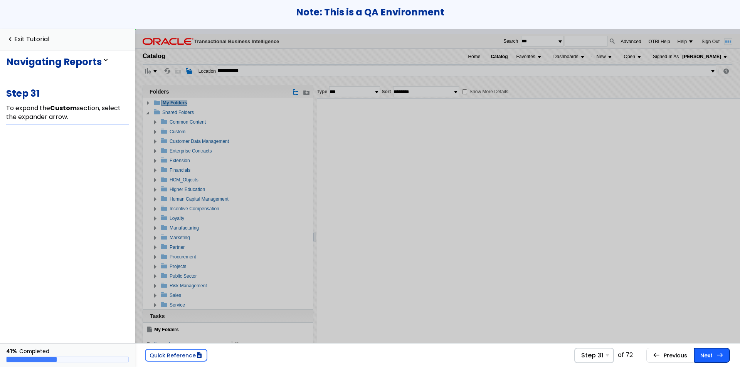
click at [717, 352] on span "east" at bounding box center [719, 355] width 7 height 6
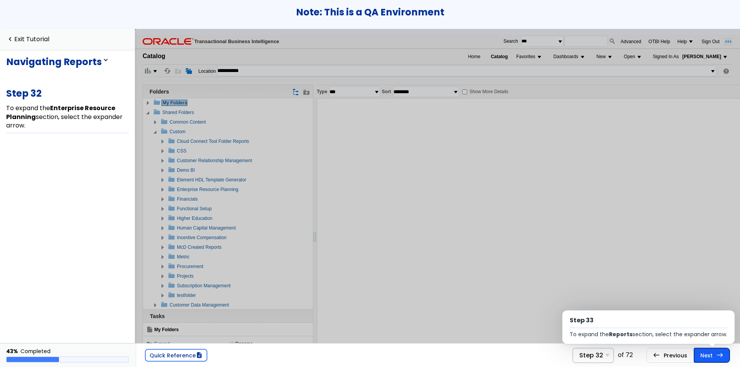
click at [715, 352] on link "Next east Step 33 To expand the Reports section, select the expander arrow." at bounding box center [712, 355] width 36 height 15
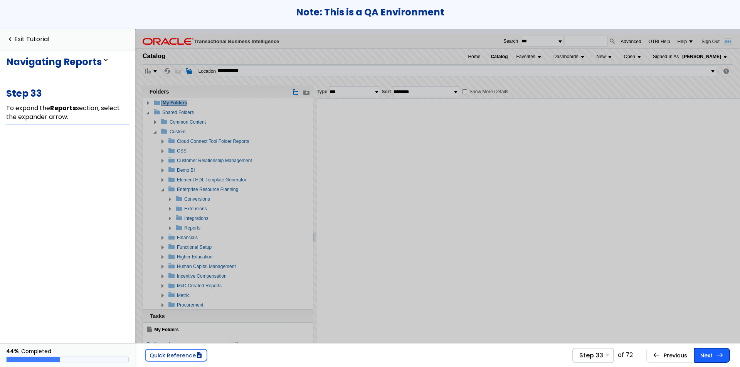
click at [713, 352] on link "Next east Step 34 To expand the AR section, select the expander arrow." at bounding box center [712, 355] width 36 height 15
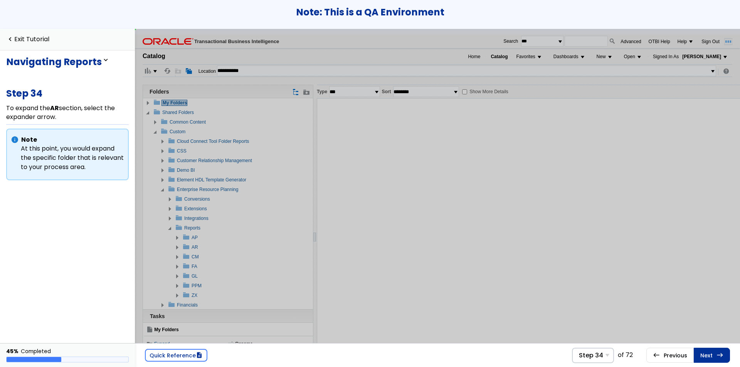
click at [184, 189] on span "Enterprise Resource Planning" at bounding box center [207, 188] width 62 height 5
click at [186, 200] on span "Conversions" at bounding box center [196, 198] width 27 height 5
click at [702, 354] on link "Next east Step 35 To expand the Global section, select the expander arrow." at bounding box center [712, 355] width 36 height 15
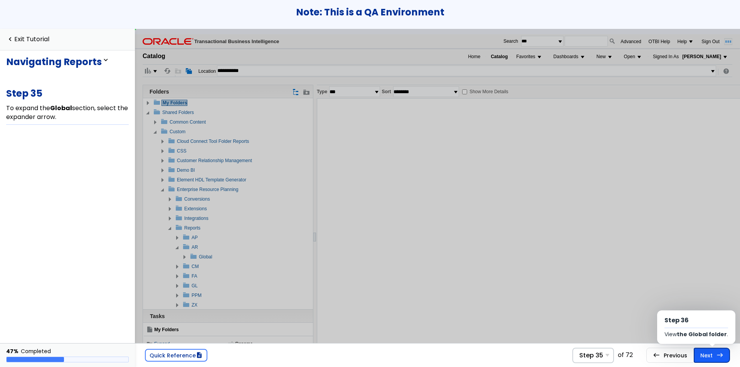
click at [713, 354] on link "Next east Step 36 View the Global folder ." at bounding box center [712, 355] width 36 height 15
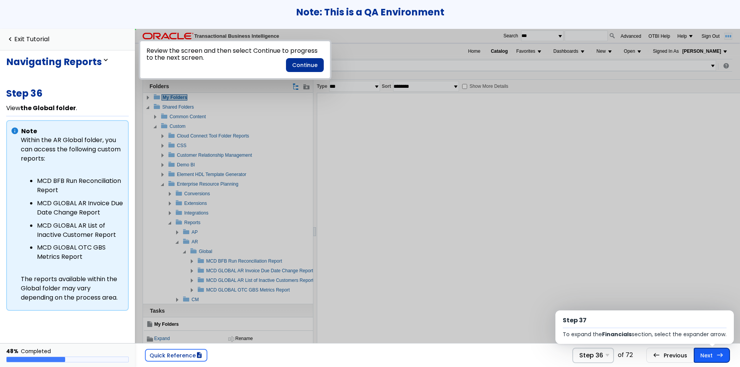
click at [711, 355] on link "Next east Step 37 To expand the Financials section, select the expander arrow." at bounding box center [712, 355] width 36 height 15
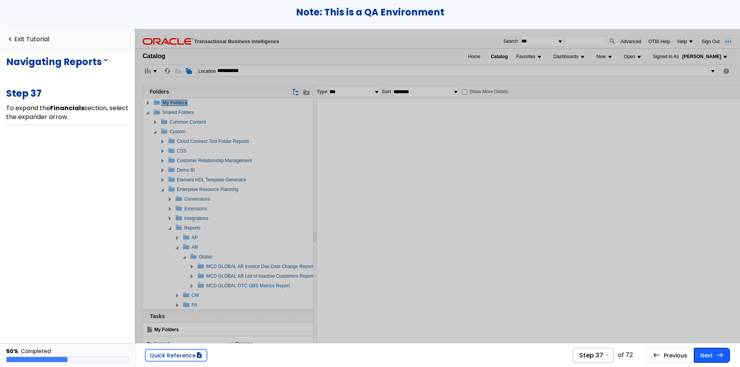
click at [709, 355] on link "Next east Step 38 To expand the Receivables section, select the expander arrow." at bounding box center [712, 355] width 36 height 15
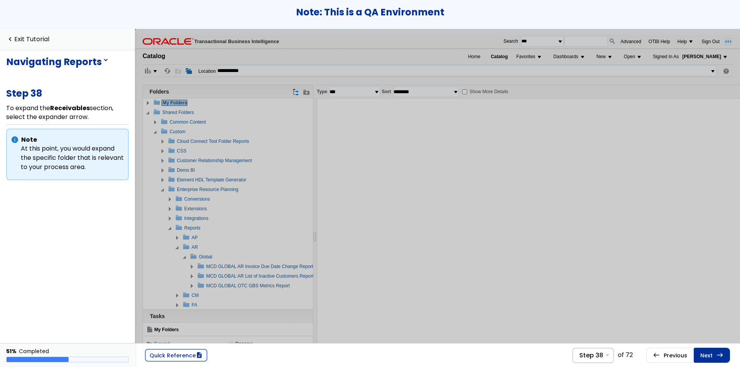
click at [709, 355] on link "Next east Step 39 Select Period Close ." at bounding box center [712, 355] width 36 height 15
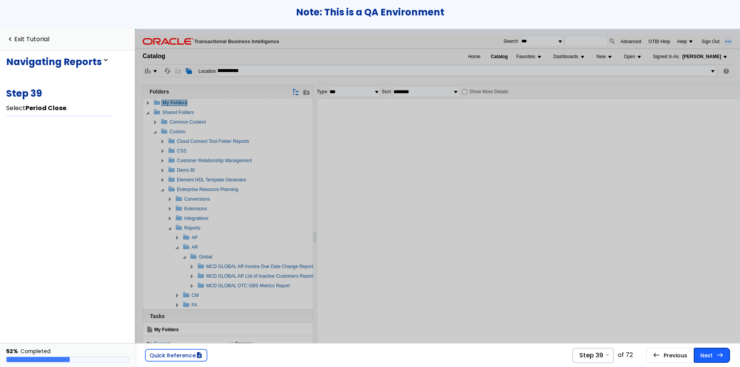
click at [709, 355] on link "Next east Step 40 View the Period Close reports ." at bounding box center [712, 355] width 36 height 15
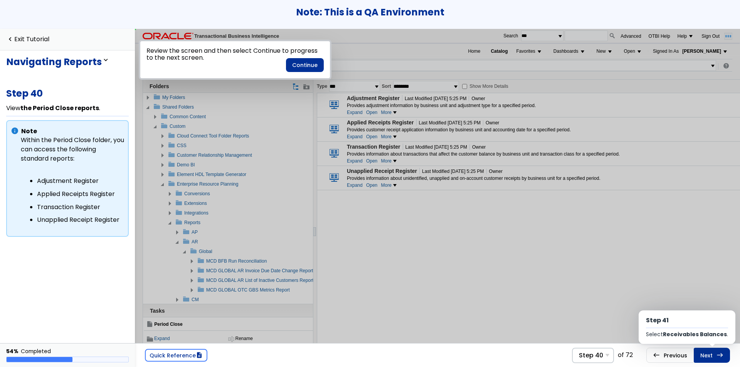
click at [709, 355] on link "Next east Step 41 Select Receivables Balances ." at bounding box center [712, 355] width 36 height 15
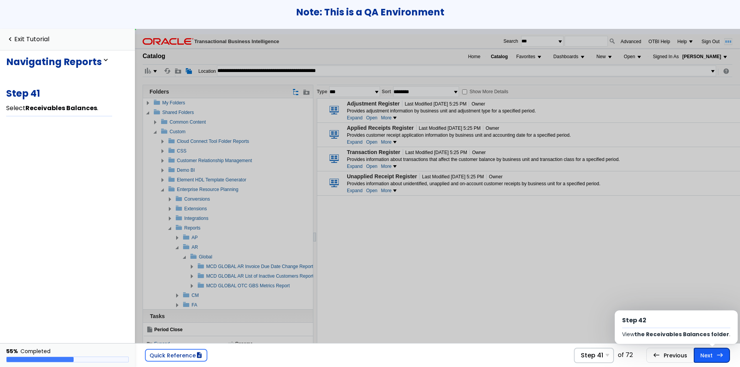
click at [706, 353] on link "Next east Step 42 View the Receivables Balances folder ." at bounding box center [712, 355] width 36 height 15
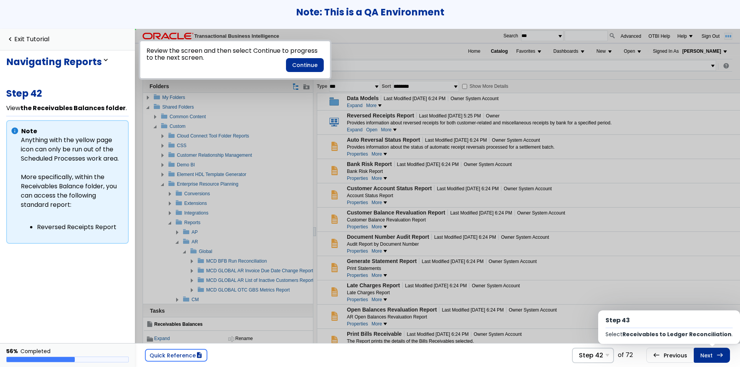
click at [706, 353] on link "Next east Step 43 Select Receivables to Ledger Reconciliation ." at bounding box center [712, 355] width 36 height 15
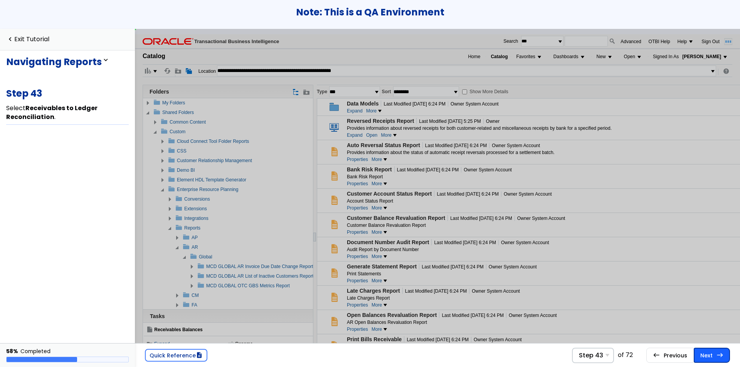
click at [706, 353] on link "Next east Step 44 View the Receivables to Ledger Reconciliation folder ." at bounding box center [712, 355] width 36 height 15
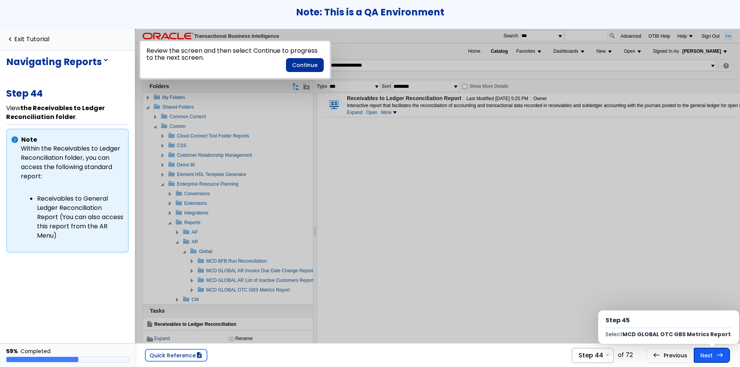
click at [705, 353] on link "Next east Step 45 Select MCD GLOBAL OTC GBS Metrics Report ." at bounding box center [712, 355] width 36 height 15
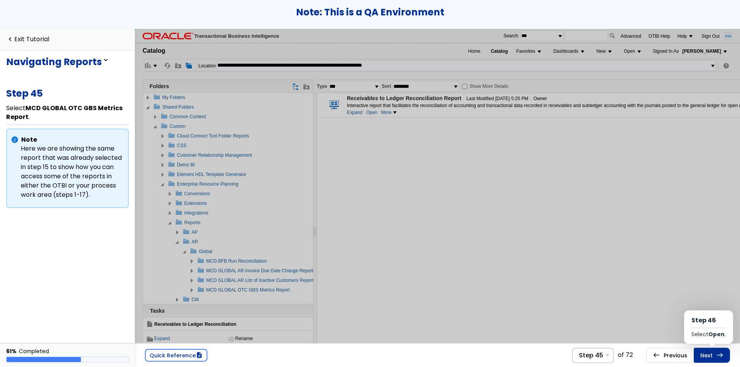
click at [705, 353] on link "Next east Step 46 Select Open ." at bounding box center [712, 355] width 36 height 15
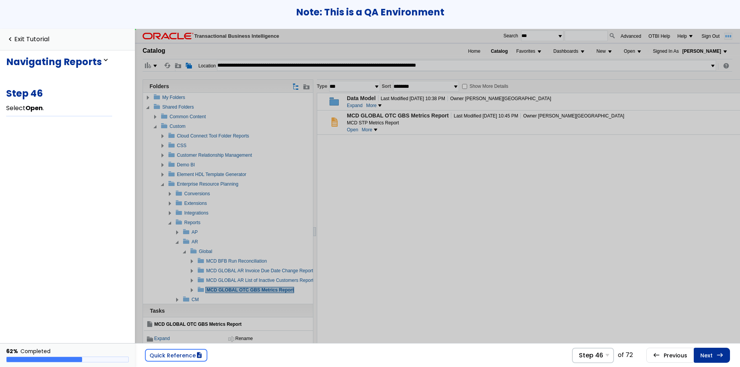
click at [705, 353] on link "Next east Step 47 Select More ." at bounding box center [712, 355] width 36 height 15
click at [705, 353] on link "Next east Step 48 Select Add to Favorites ." at bounding box center [712, 355] width 36 height 15
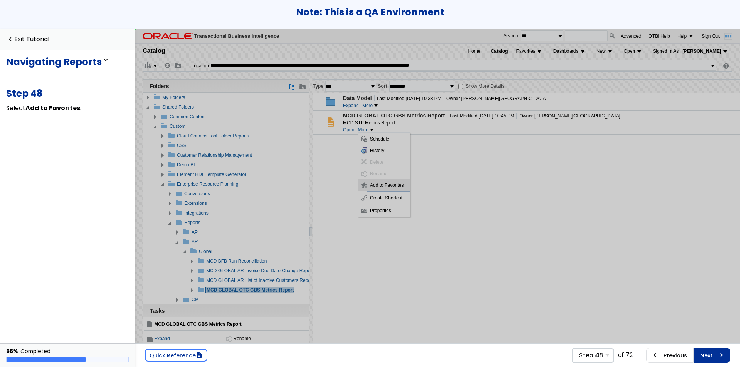
click at [373, 186] on span "Add to Favorites" at bounding box center [385, 184] width 36 height 5
click at [701, 358] on link "Next east Step 49 Select Favorites ." at bounding box center [712, 355] width 36 height 15
click at [699, 355] on link "Next east Step 50 View the Favorites menu ." at bounding box center [712, 355] width 36 height 15
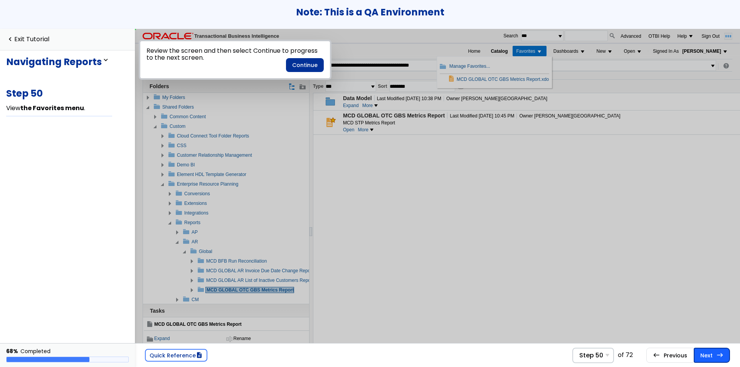
click at [698, 354] on link "Next east Step 51 Close the tab." at bounding box center [712, 355] width 36 height 15
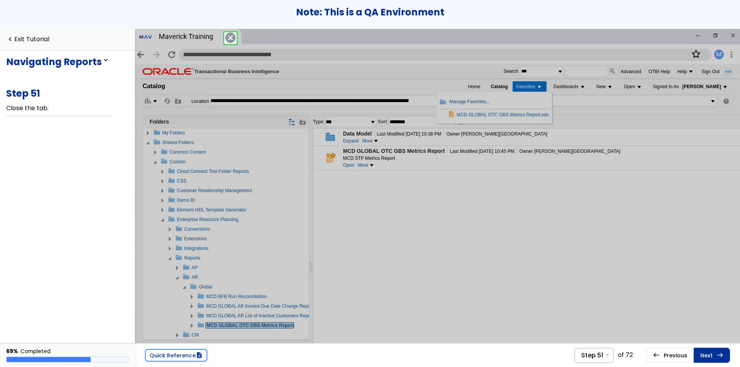
click at [227, 41] on span "cancel" at bounding box center [229, 37] width 11 height 11
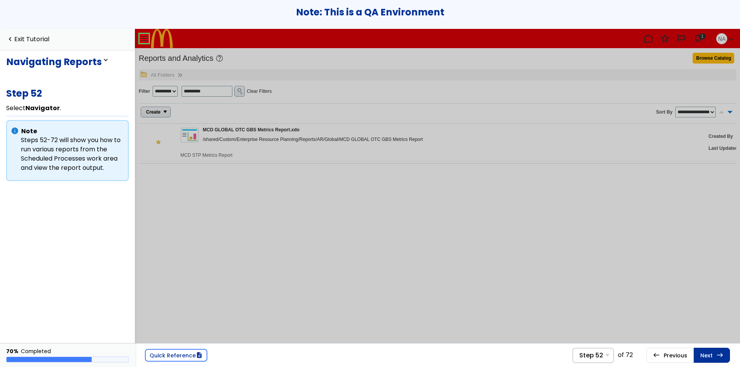
click at [145, 37] on link at bounding box center [143, 38] width 15 height 15
